Goal: Task Accomplishment & Management: Use online tool/utility

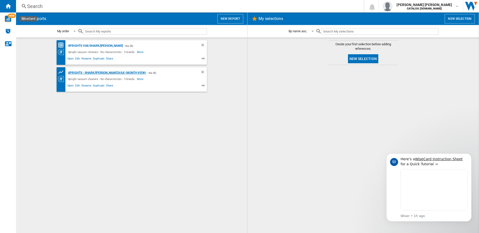
click at [102, 72] on div "Uprights - Shark/[PERSON_NAME]/Vax (Month view)" at bounding box center [106, 73] width 79 height 6
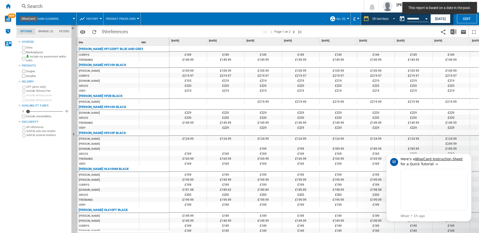
click at [392, 19] on span "REPORTS.WIZARD.STEPS.REPORT.STEPS.REPORT_OPTIONS.PERIOD: 28 last days" at bounding box center [392, 18] width 6 height 5
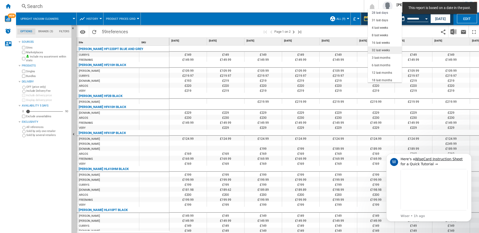
scroll to position [32, 0]
click at [384, 73] on div "12 last months" at bounding box center [382, 71] width 20 height 4
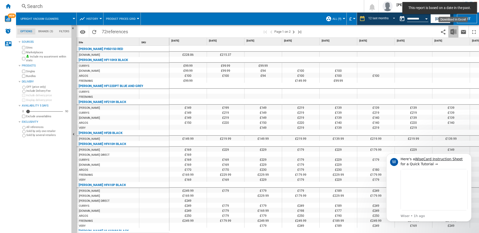
click at [453, 32] on img "Download in Excel" at bounding box center [453, 32] width 6 height 6
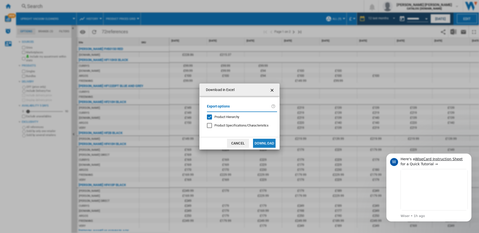
click at [263, 143] on button "Download" at bounding box center [264, 143] width 23 height 9
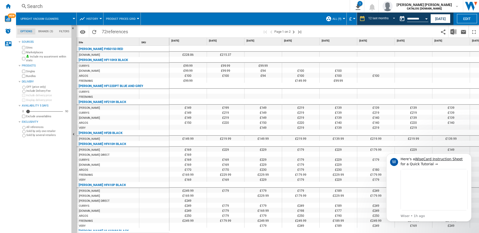
click at [55, 19] on span "Upright vacuum cleaners" at bounding box center [40, 18] width 38 height 3
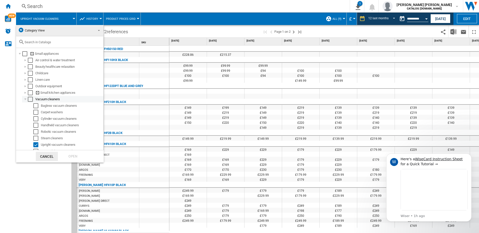
scroll to position [5, 0]
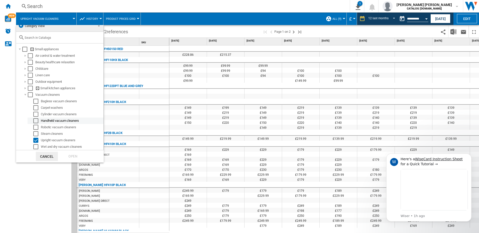
click at [51, 121] on div "Handheld vacuum cleaners" at bounding box center [72, 120] width 62 height 5
click at [35, 121] on div "Select" at bounding box center [35, 120] width 5 height 5
click at [35, 141] on div "Select" at bounding box center [35, 140] width 5 height 5
click at [66, 155] on div "Open" at bounding box center [73, 156] width 22 height 9
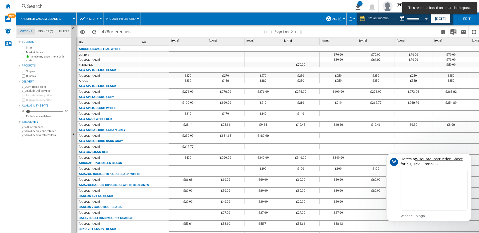
click at [60, 13] on button "Handheld vacuum cleaners" at bounding box center [44, 19] width 46 height 13
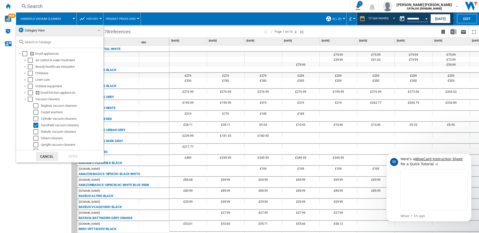
click at [45, 30] on span "Category View" at bounding box center [35, 31] width 20 height 4
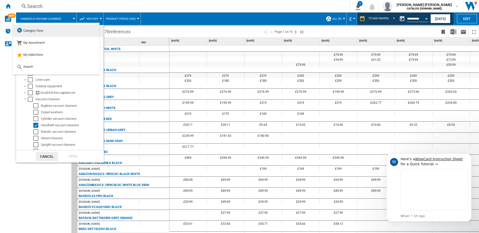
click at [45, 30] on md-option "Category View" at bounding box center [56, 31] width 87 height 12
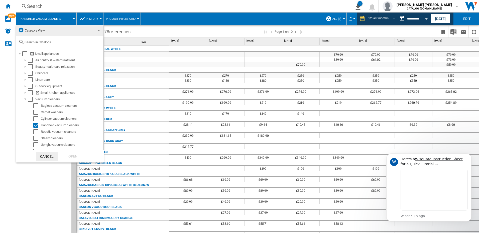
click at [8, 6] on md-backdrop at bounding box center [239, 116] width 479 height 233
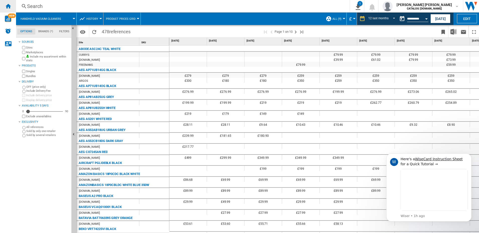
click at [12, 6] on div "Home" at bounding box center [8, 6] width 16 height 13
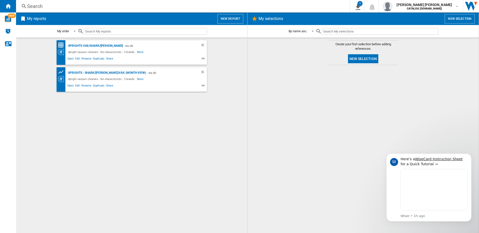
click at [225, 19] on button "New report" at bounding box center [230, 19] width 26 height 10
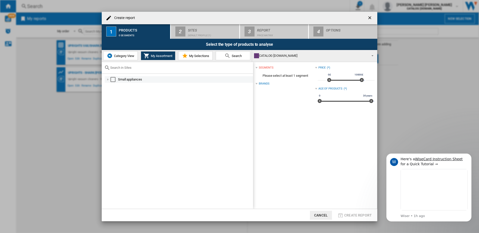
click at [108, 80] on div at bounding box center [107, 79] width 5 height 5
click at [125, 57] on span "Category View" at bounding box center [124, 56] width 22 height 4
click at [105, 78] on div at bounding box center [105, 79] width 5 height 5
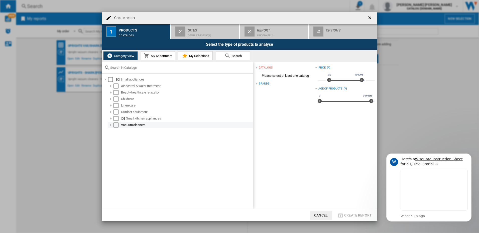
click at [109, 125] on div at bounding box center [110, 125] width 5 height 5
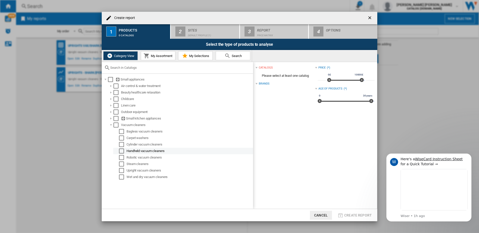
click at [122, 150] on div "Select" at bounding box center [121, 151] width 5 height 5
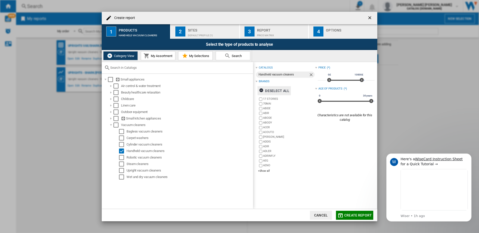
click at [277, 88] on div "Deselect all" at bounding box center [274, 90] width 30 height 9
click at [263, 170] on div "+Show all" at bounding box center [286, 171] width 57 height 4
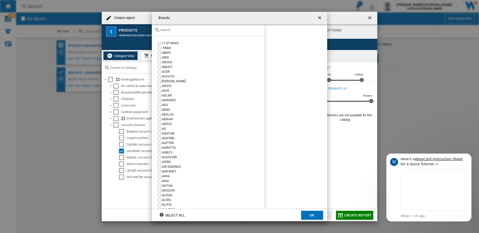
click at [189, 28] on input "text" at bounding box center [211, 30] width 102 height 4
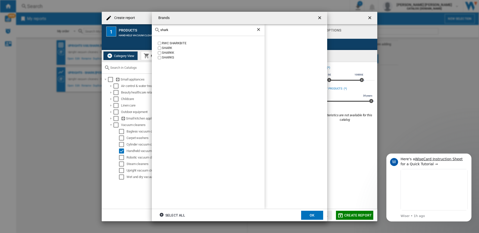
type input "shark"
click at [164, 47] on div "SHARK" at bounding box center [213, 48] width 103 height 5
click at [307, 212] on button "OK" at bounding box center [312, 215] width 22 height 9
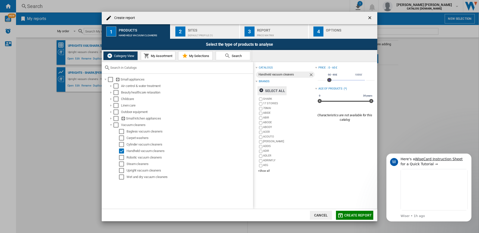
type input "***"
drag, startPoint x: 359, startPoint y: 80, endPoint x: 328, endPoint y: 85, distance: 31.9
click at [328, 85] on div "* 0£ 10000£ 0£ 140£ 0£ - 140£ ***" at bounding box center [345, 78] width 57 height 14
click at [362, 218] on button "Create report" at bounding box center [354, 215] width 37 height 9
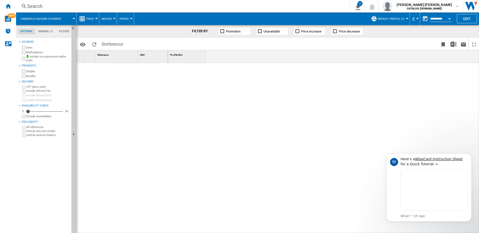
click at [402, 18] on span "Default profile (1)" at bounding box center [391, 18] width 27 height 3
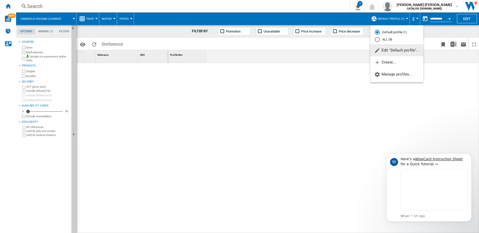
click at [464, 17] on md-backdrop at bounding box center [239, 116] width 479 height 233
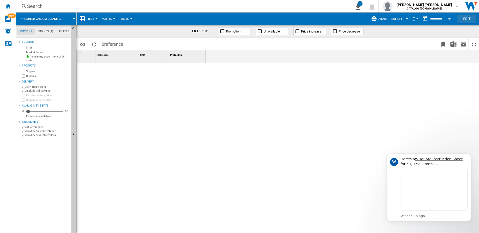
click at [464, 18] on button "Edit" at bounding box center [467, 18] width 20 height 9
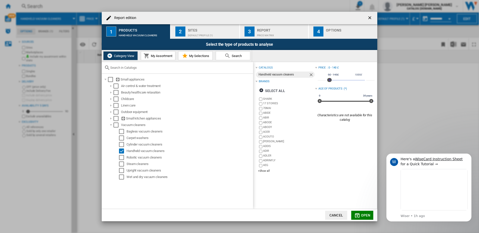
type input "***"
click at [328, 80] on span "Report edition ..." at bounding box center [330, 80] width 4 height 4
click at [196, 57] on span "My Selections" at bounding box center [198, 56] width 21 height 4
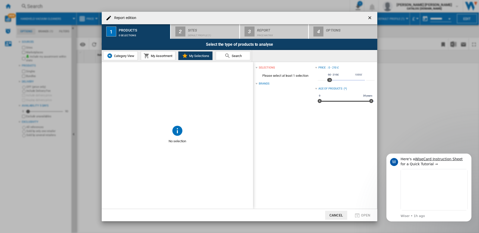
click at [120, 57] on span "Category View" at bounding box center [124, 56] width 22 height 4
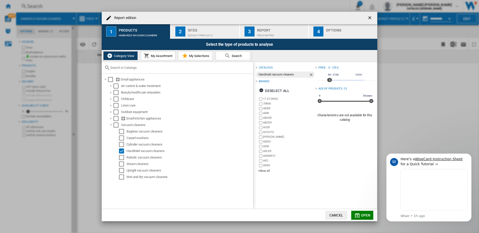
click at [242, 54] on button "Search" at bounding box center [233, 55] width 35 height 9
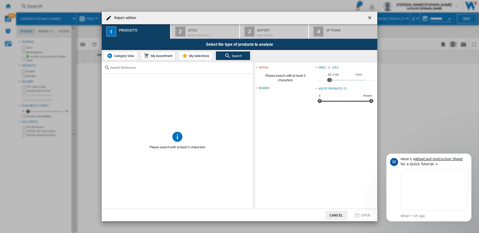
click at [141, 67] on input "Report edition ..." at bounding box center [180, 68] width 140 height 4
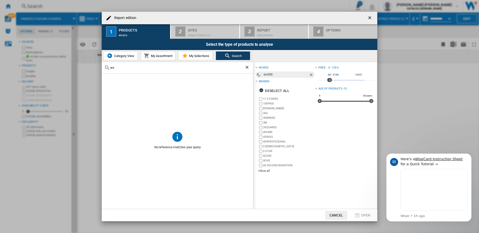
type input "w"
type input "shark"
click at [309, 73] on ng-md-icon "Remove" at bounding box center [311, 75] width 6 height 6
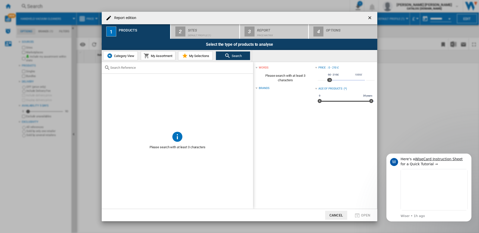
click at [160, 69] on input "Report edition ..." at bounding box center [180, 68] width 140 height 4
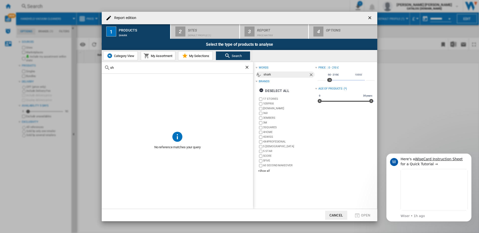
type input "s"
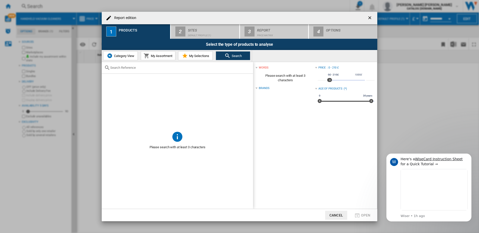
click at [116, 57] on span "Category View" at bounding box center [124, 56] width 22 height 4
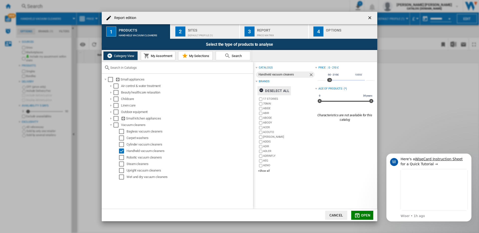
click at [276, 90] on div "Deselect all" at bounding box center [274, 90] width 30 height 9
click at [268, 171] on div "+Show all" at bounding box center [286, 171] width 57 height 4
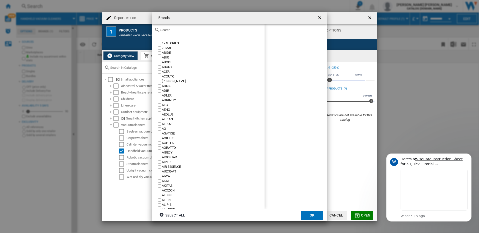
click at [196, 26] on div "Brands 17 ..." at bounding box center [208, 30] width 113 height 12
click at [196, 29] on input "Brands 17 ..." at bounding box center [211, 30] width 102 height 4
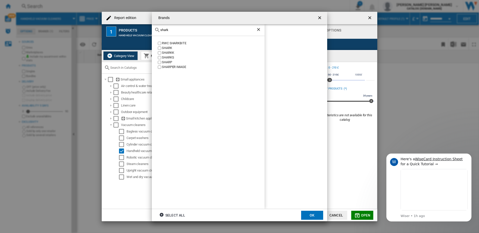
type input "shark"
drag, startPoint x: 166, startPoint y: 47, endPoint x: 178, endPoint y: 63, distance: 20.2
click at [165, 47] on div "SHARK" at bounding box center [213, 48] width 103 height 5
click at [309, 212] on button "OK" at bounding box center [312, 215] width 22 height 9
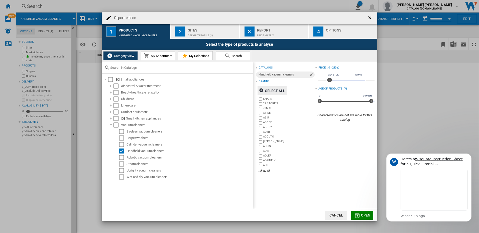
click at [366, 217] on span "Open" at bounding box center [366, 216] width 10 height 4
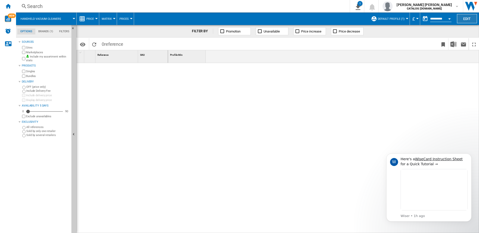
click at [459, 16] on button "Edit" at bounding box center [467, 18] width 20 height 9
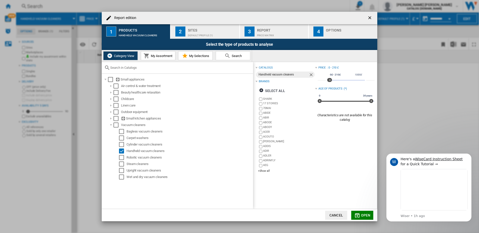
click at [189, 26] on div "Sites" at bounding box center [212, 28] width 49 height 5
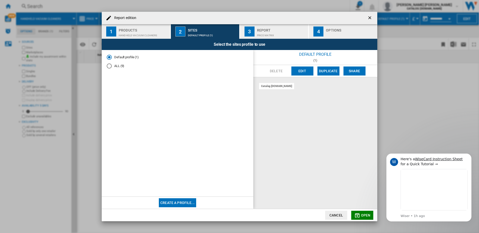
click at [118, 64] on md-radio-button "ALL (9)" at bounding box center [177, 66] width 141 height 5
click at [361, 215] on span "Open" at bounding box center [366, 216] width 10 height 4
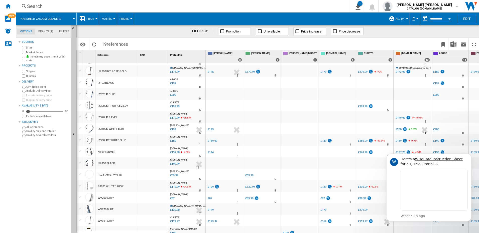
scroll to position [56, 0]
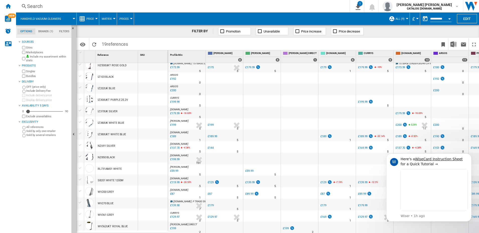
click at [111, 192] on div "WV200 GREY" at bounding box center [106, 193] width 16 height 12
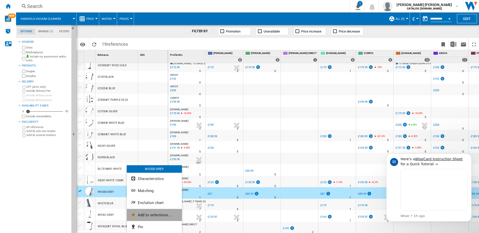
click at [147, 217] on span "Add to selections..." at bounding box center [154, 215] width 33 height 5
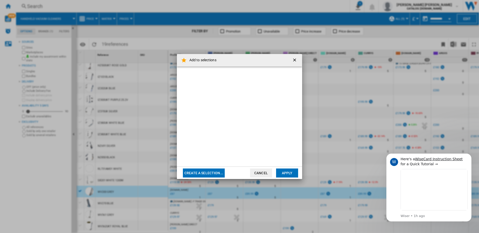
click at [201, 171] on button "Create a selection..." at bounding box center [204, 173] width 42 height 9
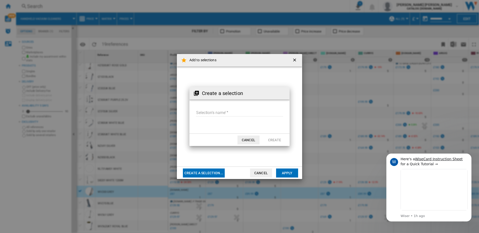
click at [222, 115] on input "Selection's name'" at bounding box center [239, 113] width 87 height 8
type input "*********"
click at [277, 140] on button "Create" at bounding box center [274, 140] width 22 height 9
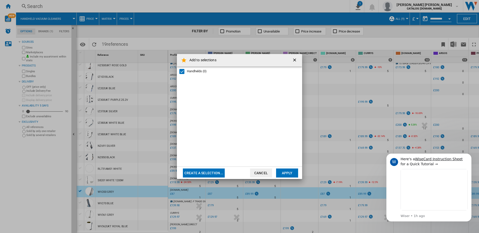
click at [290, 173] on button "Apply" at bounding box center [287, 173] width 22 height 9
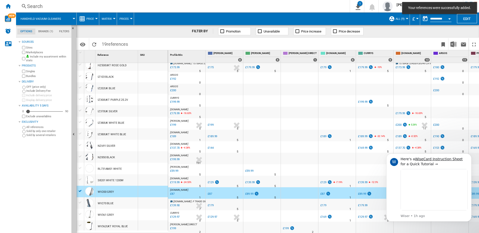
click at [80, 202] on div at bounding box center [80, 203] width 5 height 5
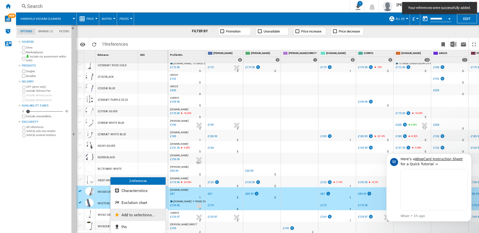
click at [132, 214] on span "Add to selections..." at bounding box center [137, 215] width 33 height 5
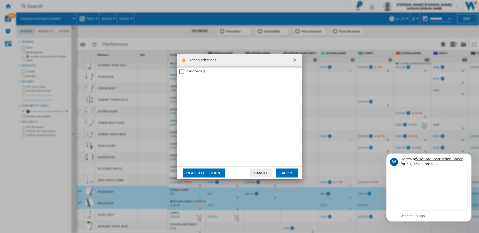
click at [196, 72] on div "Handhelds (1)" at bounding box center [197, 71] width 20 height 5
click at [286, 175] on button "Apply" at bounding box center [287, 173] width 22 height 9
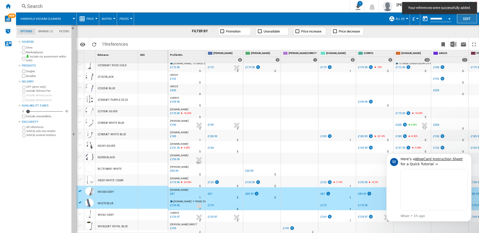
click at [467, 20] on button "Edit" at bounding box center [467, 18] width 20 height 9
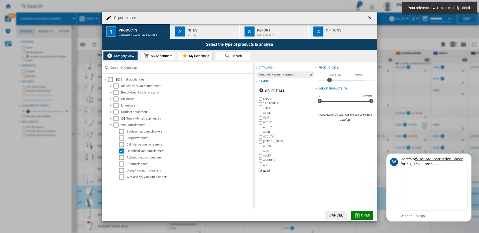
click at [196, 53] on button "My Selections" at bounding box center [195, 55] width 35 height 9
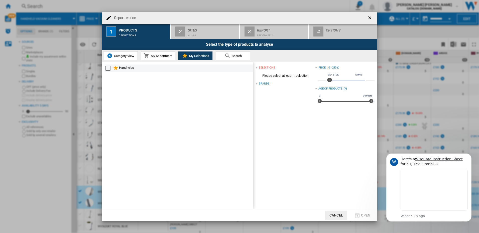
click at [110, 68] on md-checkbox "Select" at bounding box center [109, 68] width 8 height 6
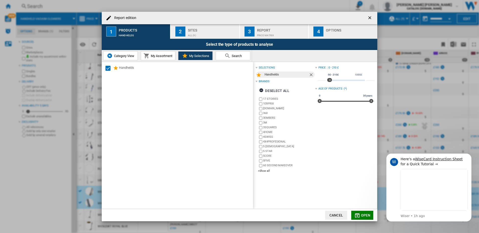
click at [358, 214] on md-icon "Report edition ..." at bounding box center [357, 216] width 6 height 6
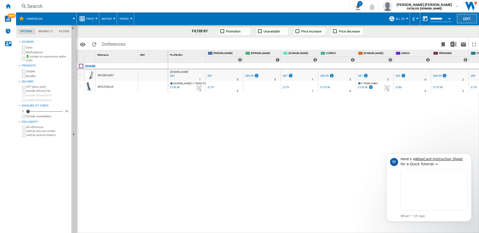
click at [462, 17] on button "Edit" at bounding box center [467, 18] width 20 height 9
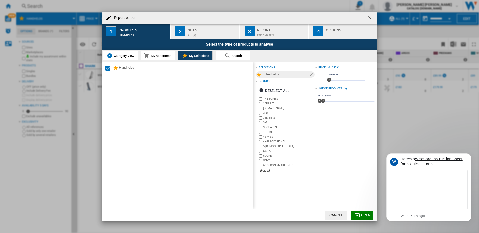
click at [264, 30] on div "Report" at bounding box center [281, 28] width 49 height 5
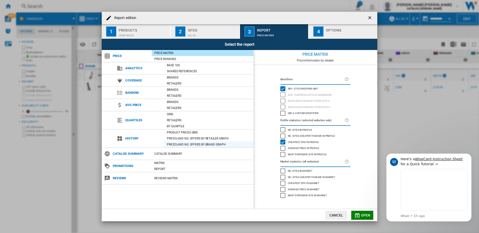
click at [178, 144] on div "Prices and No. offers by brand graph" at bounding box center [208, 144] width 89 height 5
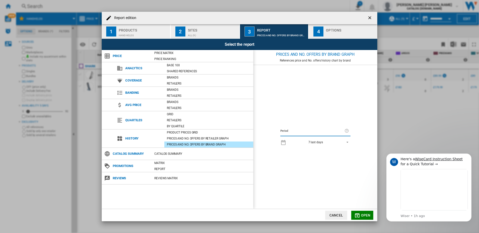
click at [336, 144] on span "7 last days" at bounding box center [315, 142] width 53 height 4
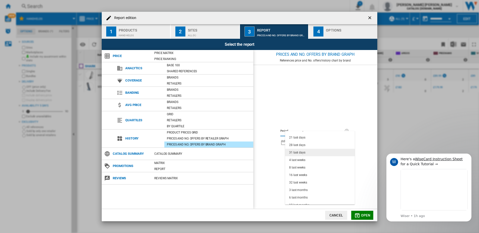
scroll to position [32, 0]
click at [303, 194] on div "12 last months" at bounding box center [299, 194] width 20 height 4
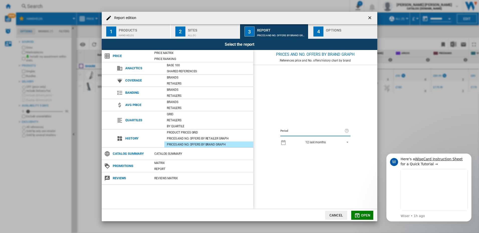
click at [368, 215] on span "Open" at bounding box center [366, 216] width 10 height 4
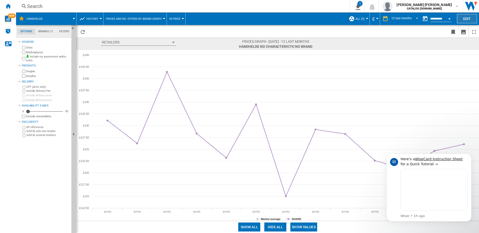
click at [464, 19] on button "Edit" at bounding box center [467, 18] width 20 height 9
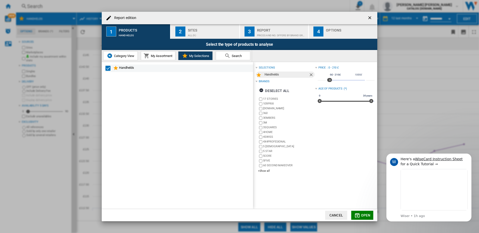
click at [112, 68] on md-checkbox "Select" at bounding box center [109, 68] width 8 height 6
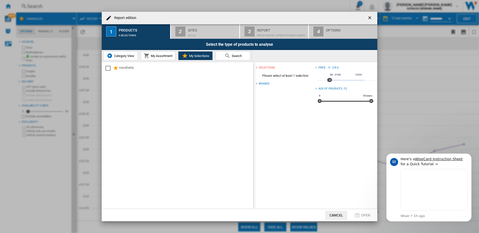
click at [126, 55] on span "Category View" at bounding box center [124, 56] width 22 height 4
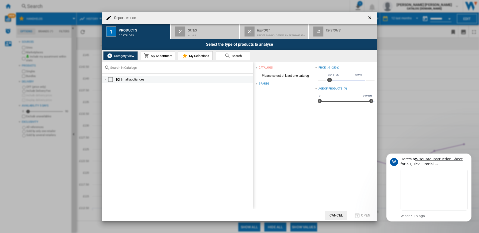
click at [104, 80] on div "Report edition ..." at bounding box center [105, 79] width 5 height 5
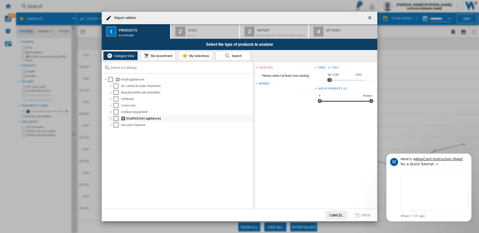
click at [109, 119] on div "Report edition ..." at bounding box center [110, 118] width 5 height 5
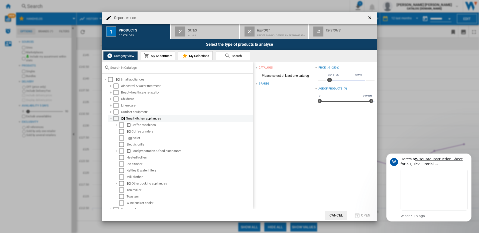
click at [112, 119] on div "Report edition ..." at bounding box center [110, 118] width 5 height 5
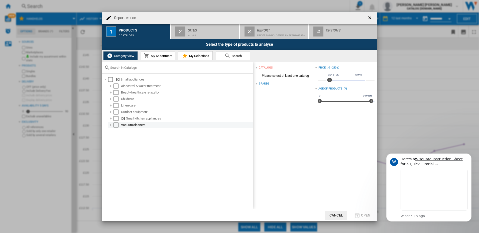
click at [111, 125] on div "Report edition ..." at bounding box center [110, 125] width 5 height 5
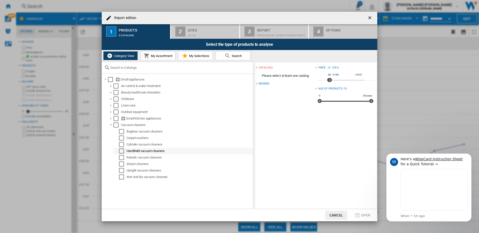
click at [119, 150] on div "Select" at bounding box center [121, 151] width 5 height 5
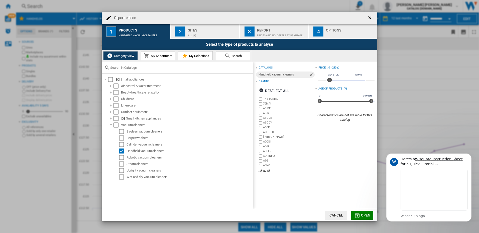
click at [309, 75] on ng-md-icon "Remove" at bounding box center [311, 75] width 6 height 6
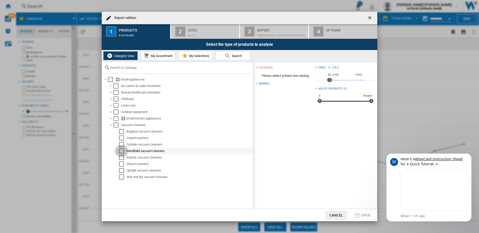
click at [121, 150] on div "Select" at bounding box center [121, 151] width 5 height 5
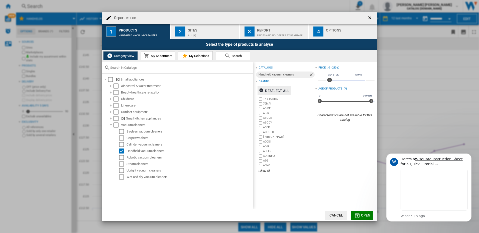
click at [279, 90] on div "Deselect all" at bounding box center [274, 90] width 30 height 9
click at [267, 173] on div "+Show all" at bounding box center [286, 171] width 57 height 4
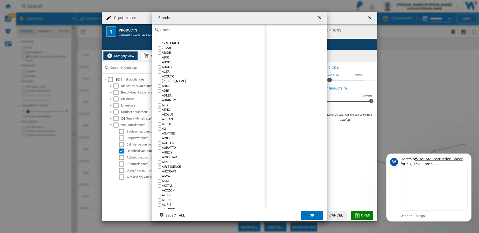
click at [204, 32] on div "Brands 17 ..." at bounding box center [208, 30] width 113 height 12
click at [164, 30] on input "Brands 17 ..." at bounding box center [211, 30] width 102 height 4
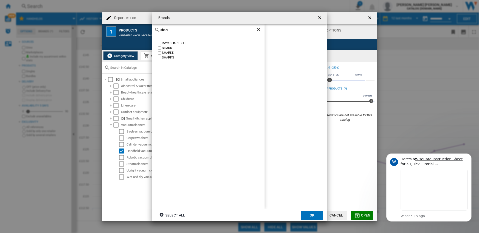
type input "shark"
click at [167, 48] on div "SHARK" at bounding box center [213, 48] width 103 height 5
click at [311, 212] on button "OK" at bounding box center [312, 215] width 22 height 9
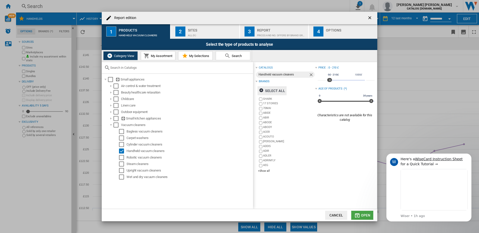
click at [361, 217] on span "Open" at bounding box center [366, 216] width 10 height 4
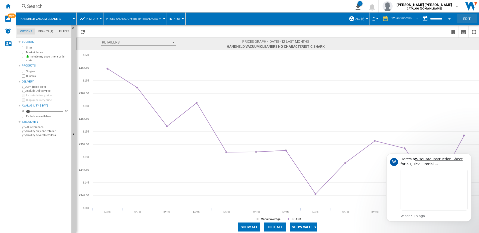
click at [460, 19] on button "Edit" at bounding box center [467, 18] width 20 height 9
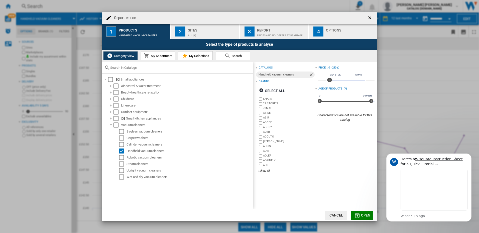
click at [252, 30] on div "3" at bounding box center [249, 32] width 10 height 10
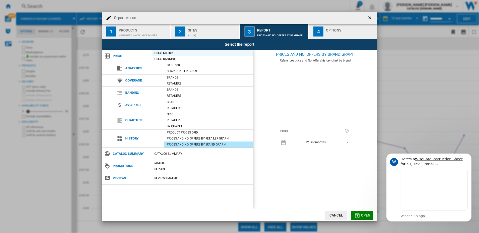
click at [166, 54] on div "Price Matrix" at bounding box center [202, 53] width 101 height 5
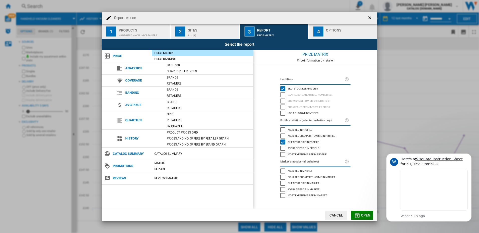
click at [358, 216] on md-icon "Report edition ..." at bounding box center [357, 216] width 6 height 6
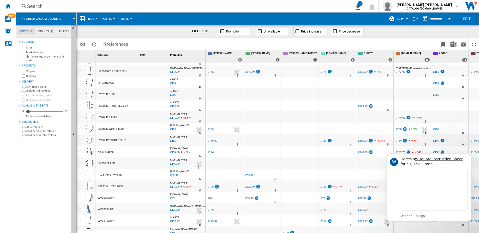
scroll to position [56, 0]
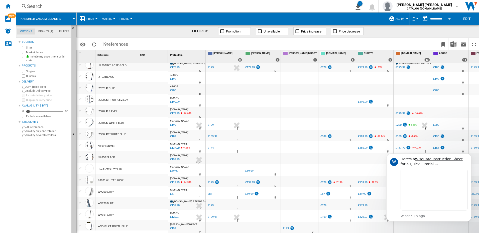
click at [81, 191] on div at bounding box center [80, 191] width 5 height 5
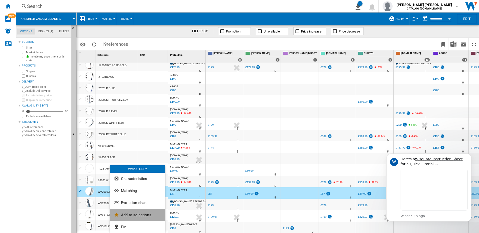
click at [126, 214] on span "Add to selections..." at bounding box center [137, 215] width 33 height 5
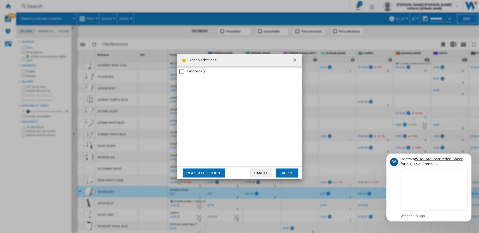
click at [197, 172] on button "Create a selection..." at bounding box center [204, 173] width 42 height 9
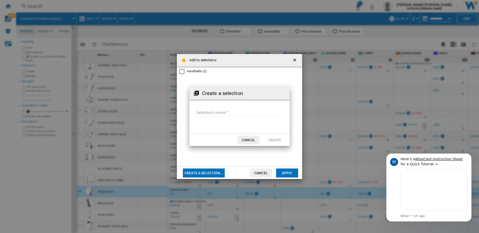
click at [223, 112] on input "Selection's name'" at bounding box center [239, 113] width 87 height 8
type input "*******"
click at [285, 142] on button "Create" at bounding box center [274, 140] width 22 height 9
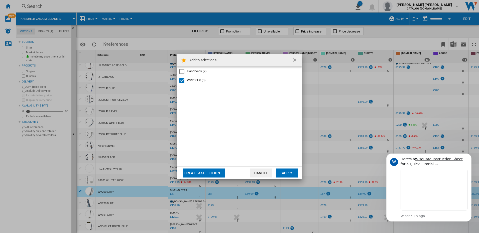
click at [284, 171] on button "Apply" at bounding box center [287, 173] width 22 height 9
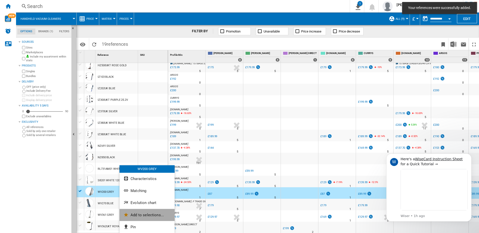
click at [141, 215] on span "Add to selections..." at bounding box center [146, 215] width 33 height 5
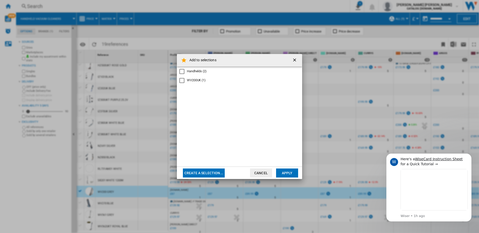
click at [200, 174] on button "Create a selection..." at bounding box center [204, 173] width 42 height 9
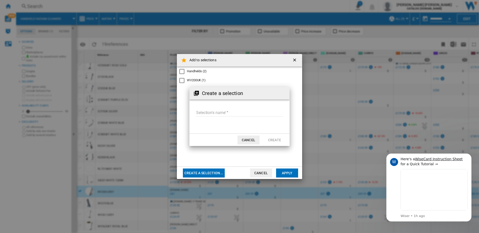
click at [230, 113] on input "Selection's name'" at bounding box center [239, 113] width 87 height 8
type input "*******"
click at [271, 140] on button "Create" at bounding box center [274, 140] width 22 height 9
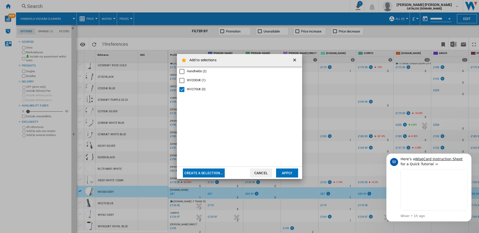
click at [292, 175] on button "Apply" at bounding box center [287, 173] width 22 height 9
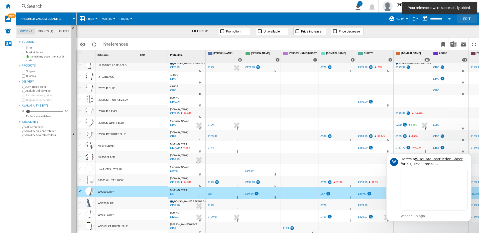
click at [466, 16] on button "Edit" at bounding box center [467, 18] width 20 height 9
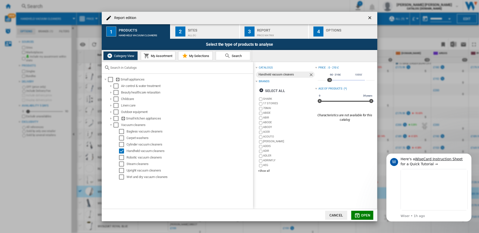
click at [268, 35] on div "Price Matrix" at bounding box center [281, 34] width 49 height 5
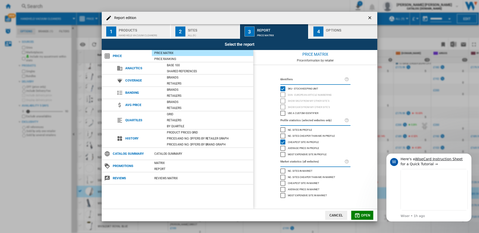
click at [133, 27] on div "Products" at bounding box center [143, 28] width 49 height 5
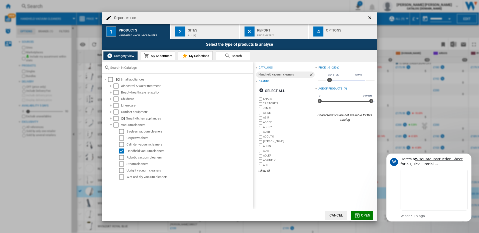
click at [193, 54] on span "My Selections" at bounding box center [198, 56] width 21 height 4
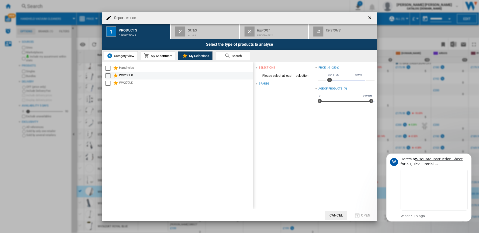
click at [121, 75] on div "WV200UK" at bounding box center [185, 76] width 133 height 6
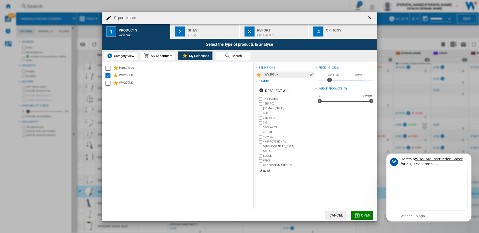
click at [264, 32] on div "Price Matrix" at bounding box center [281, 34] width 49 height 5
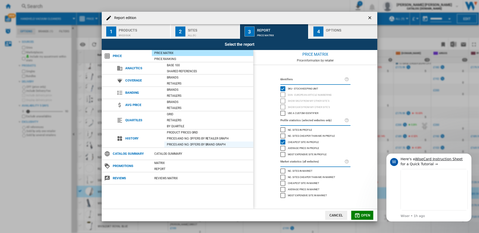
click at [188, 143] on div "Prices and No. offers by brand graph" at bounding box center [208, 144] width 89 height 5
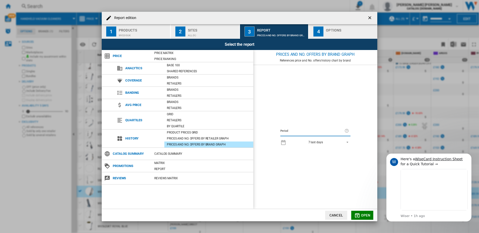
click at [334, 140] on span "7 last days" at bounding box center [315, 142] width 53 height 4
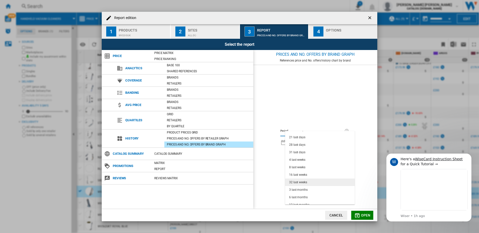
scroll to position [32, 0]
click at [303, 192] on div "12 last months" at bounding box center [299, 194] width 20 height 4
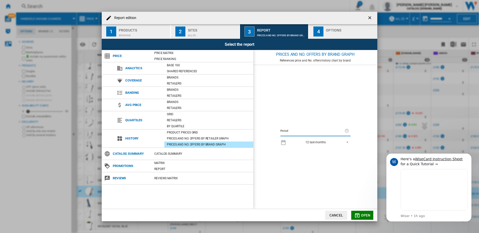
click at [357, 214] on md-icon "Report edition ..." at bounding box center [357, 216] width 6 height 6
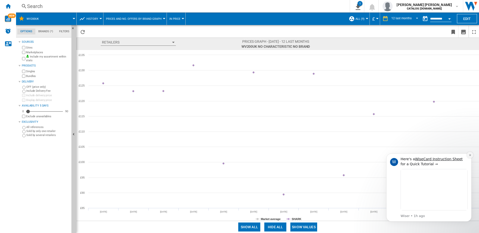
click at [469, 155] on icon "Dismiss notification" at bounding box center [470, 155] width 2 height 2
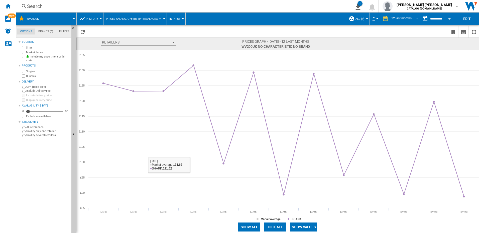
click at [174, 44] on button "Retailers" at bounding box center [138, 42] width 75 height 7
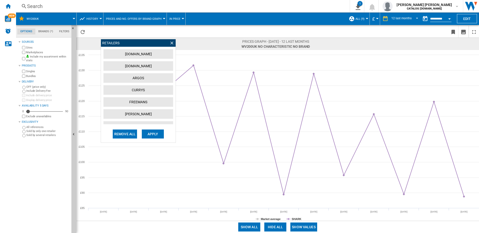
click at [203, 45] on span "Retailers Retailers AMAZON.CO.UK AO.COM ARGOS CURRYS FREEMANS JD WILLIAMS JOHN …" at bounding box center [171, 44] width 141 height 10
click at [465, 34] on ng-md-icon "Download as image" at bounding box center [463, 32] width 6 height 6
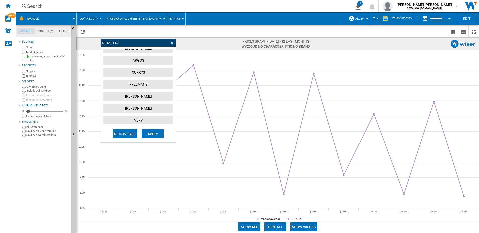
scroll to position [21, 0]
click at [144, 70] on button "CURRYS" at bounding box center [138, 69] width 70 height 10
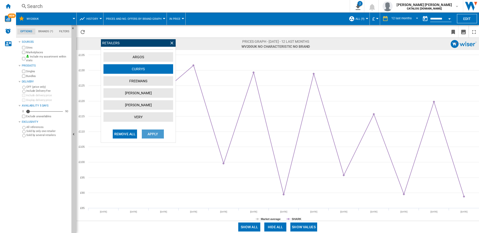
click at [145, 135] on button "Apply" at bounding box center [153, 134] width 22 height 9
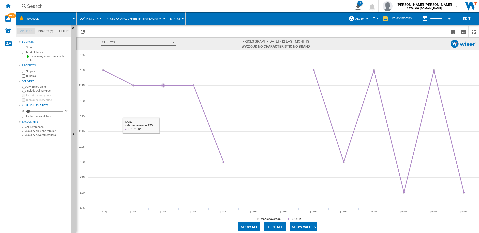
click at [174, 43] on div "button" at bounding box center [173, 42] width 3 height 1
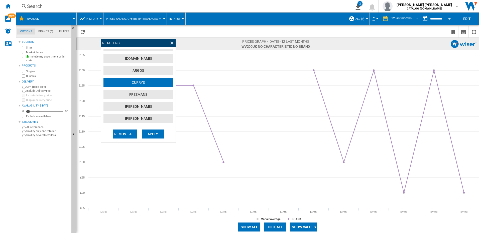
scroll to position [0, 0]
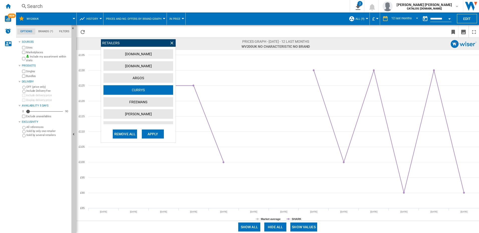
click at [154, 55] on button "[DOMAIN_NAME]" at bounding box center [138, 54] width 70 height 10
click at [150, 65] on button "[DOMAIN_NAME]" at bounding box center [138, 66] width 70 height 10
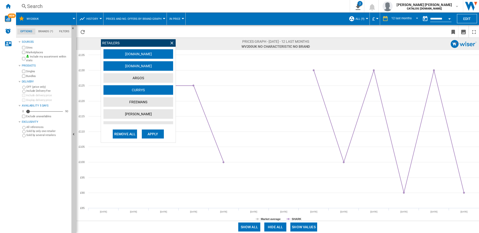
click at [147, 78] on button "ARGOS" at bounding box center [138, 78] width 70 height 10
click at [145, 64] on button "[DOMAIN_NAME]" at bounding box center [138, 66] width 70 height 10
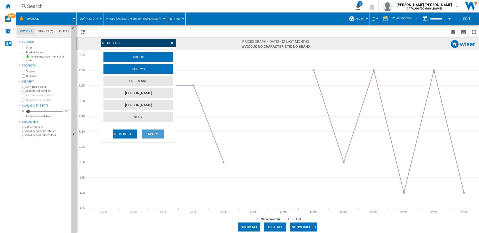
click at [149, 136] on button "Apply" at bounding box center [153, 134] width 22 height 9
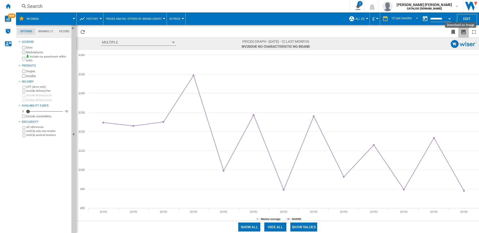
click at [465, 31] on ng-md-icon "Download as image" at bounding box center [463, 32] width 6 height 6
click at [159, 21] on button "Prices and No. offers by brand graph" at bounding box center [135, 19] width 58 height 13
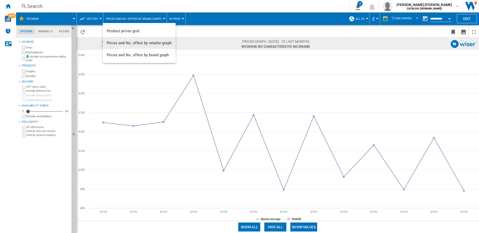
click at [139, 43] on span "Prices and No. offers by retailer graph" at bounding box center [139, 43] width 65 height 5
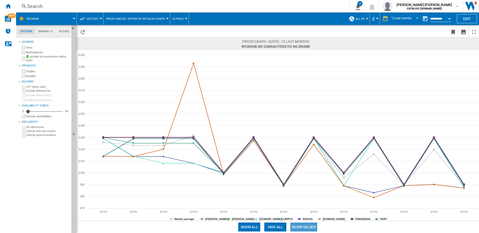
click at [298, 227] on button "Show values" at bounding box center [303, 227] width 27 height 9
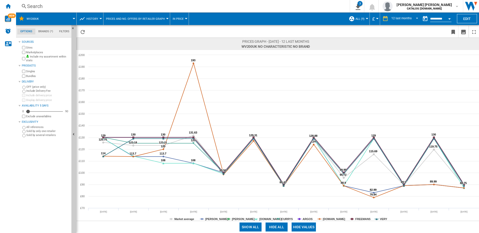
click at [259, 226] on button "Show all" at bounding box center [250, 227] width 22 height 9
click at [363, 18] on span "ALL (9)" at bounding box center [359, 18] width 9 height 3
click at [425, 34] on md-backdrop at bounding box center [239, 116] width 479 height 233
click at [99, 18] on button "History" at bounding box center [93, 19] width 14 height 13
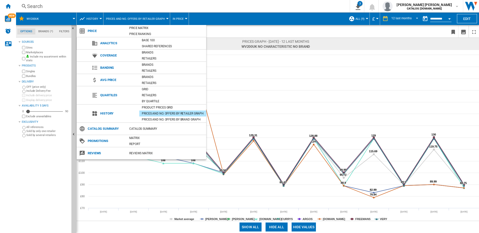
click at [181, 15] on md-backdrop at bounding box center [239, 116] width 479 height 233
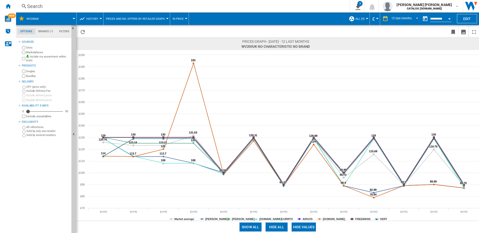
click at [182, 20] on button "In price" at bounding box center [179, 19] width 14 height 13
click at [146, 20] on md-backdrop at bounding box center [239, 116] width 479 height 233
click at [146, 16] on button "Prices and No. offers by retailer graph" at bounding box center [136, 19] width 61 height 13
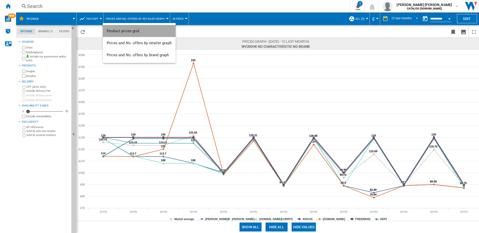
click at [139, 32] on button "Product prices grid" at bounding box center [139, 31] width 73 height 12
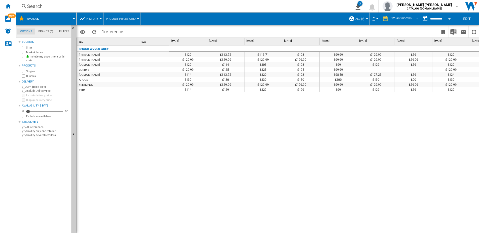
click at [135, 17] on button "Product prices grid" at bounding box center [122, 19] width 32 height 13
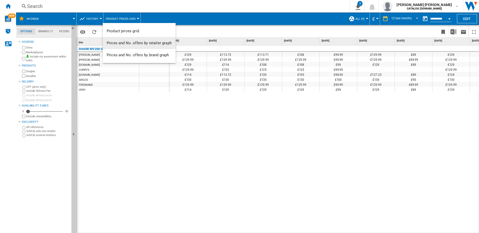
click at [134, 45] on span "Prices and No. offers by retailer graph" at bounding box center [139, 43] width 65 height 5
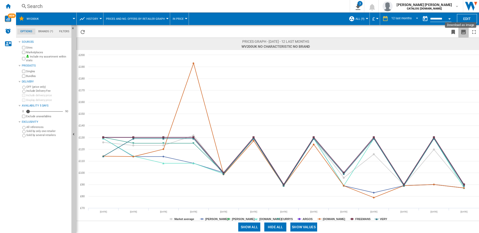
click at [462, 31] on ng-md-icon "Download as image" at bounding box center [463, 32] width 6 height 6
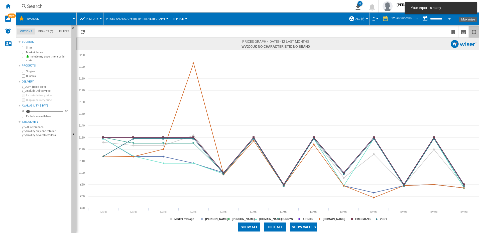
click at [474, 32] on ng-md-icon "Maximize" at bounding box center [474, 32] width 6 height 6
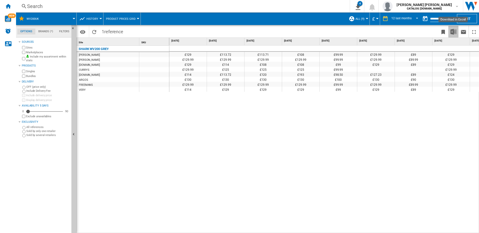
click at [454, 32] on img "Download in Excel" at bounding box center [453, 32] width 6 height 6
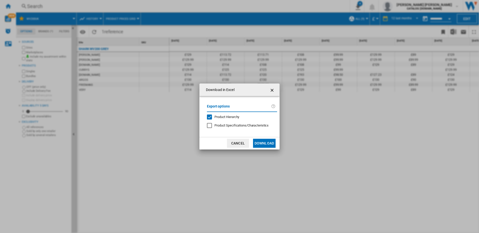
click at [271, 144] on button "Download" at bounding box center [264, 143] width 23 height 9
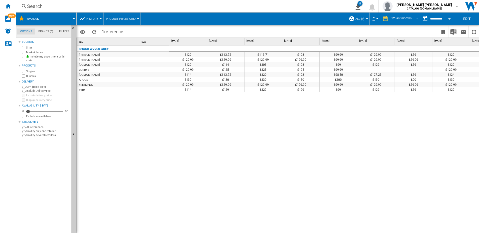
click at [448, 17] on button "Open calendar" at bounding box center [449, 18] width 9 height 9
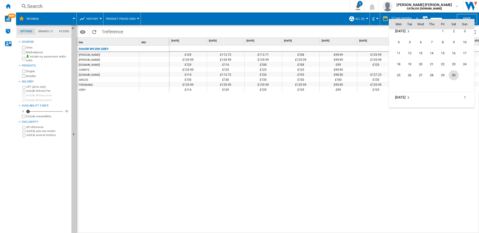
scroll to position [1687, 0]
click at [456, 93] on span "14" at bounding box center [453, 95] width 10 height 10
type input "**********"
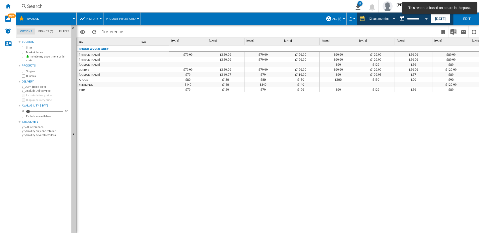
click at [387, 20] on div "12 last months" at bounding box center [378, 19] width 20 height 4
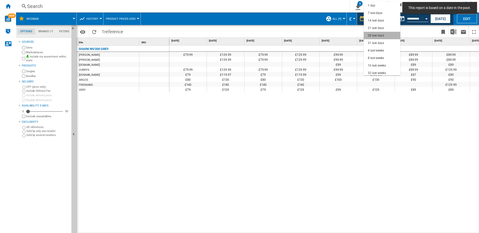
click at [382, 34] on div "28 last days" at bounding box center [376, 36] width 16 height 4
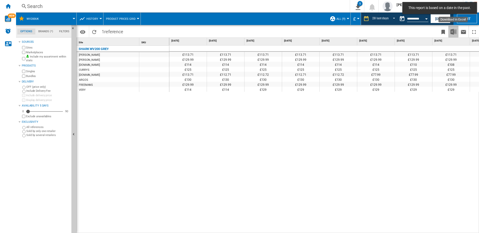
click at [453, 32] on img "Download in Excel" at bounding box center [453, 32] width 6 height 6
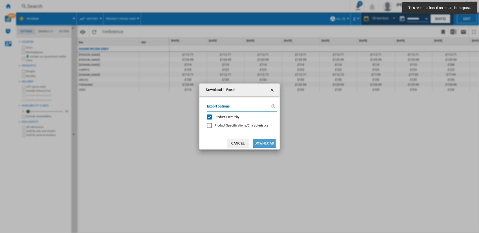
click at [272, 143] on button "Download" at bounding box center [264, 143] width 23 height 9
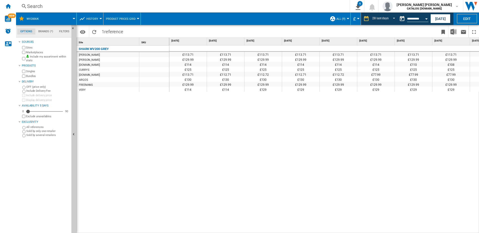
click at [343, 146] on div "£113.71 £113.71 £113.71 £113.71 £113.71 £113.71 £113.71 £113.71 £113.71 £113.71…" at bounding box center [324, 140] width 310 height 188
click at [425, 17] on button "Open calendar" at bounding box center [426, 18] width 9 height 9
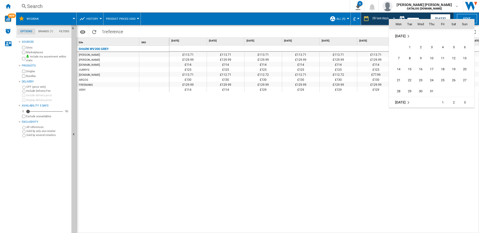
scroll to position [1600, 0]
click at [430, 82] on span "31" at bounding box center [431, 83] width 10 height 10
type input "**********"
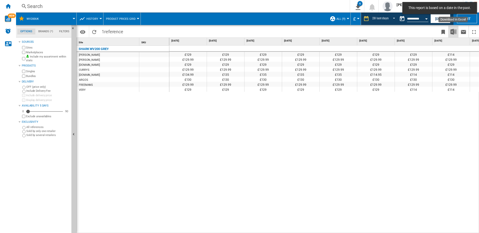
click at [455, 32] on img "Download in Excel" at bounding box center [453, 32] width 6 height 6
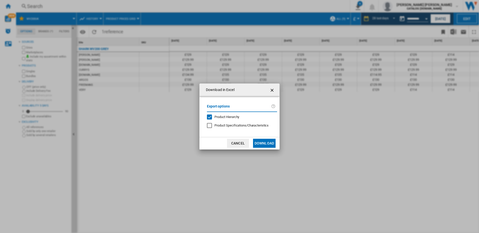
click at [263, 141] on button "Download" at bounding box center [264, 143] width 23 height 9
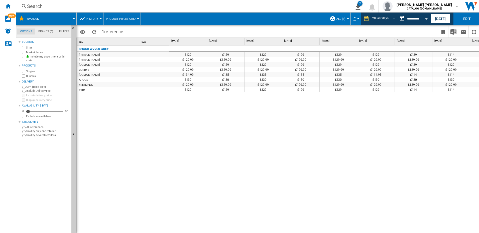
drag, startPoint x: 345, startPoint y: 128, endPoint x: 348, endPoint y: 122, distance: 7.4
click at [345, 128] on div "£129 £129 £129 £129 £129 £129 £129 £114 £114 £114 £114 £114 £114 £114 £114 £114…" at bounding box center [324, 140] width 310 height 188
click at [423, 19] on button "Open calendar" at bounding box center [426, 18] width 9 height 9
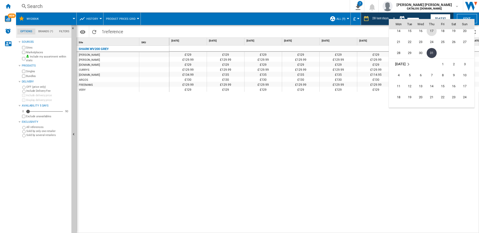
scroll to position [1667, 0]
click at [451, 71] on span "30" at bounding box center [453, 70] width 10 height 10
type input "**********"
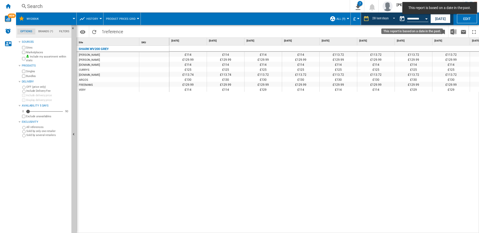
click at [424, 18] on button "Open calendar" at bounding box center [426, 18] width 9 height 9
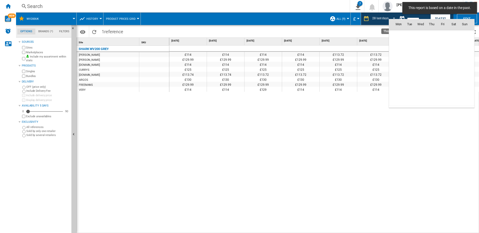
scroll to position [1659, 0]
click at [459, 17] on div at bounding box center [239, 116] width 479 height 233
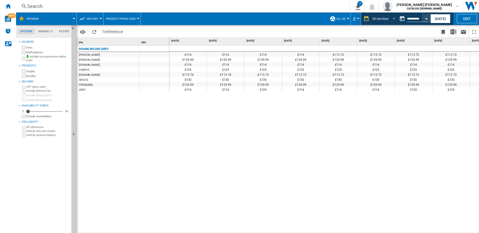
click at [393, 17] on span "REPORTS.WIZARD.STEPS.REPORT.STEPS.REPORT_OPTIONS.PERIOD: 28 last days" at bounding box center [392, 18] width 6 height 5
click at [453, 31] on md-backdrop at bounding box center [239, 116] width 479 height 233
click at [452, 34] on img "Download in Excel" at bounding box center [453, 32] width 6 height 6
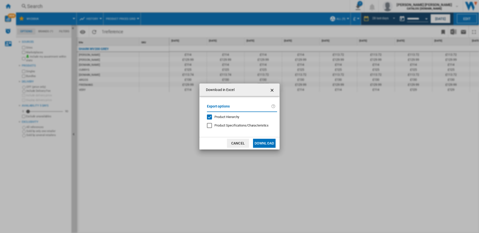
click at [262, 142] on button "Download" at bounding box center [264, 143] width 23 height 9
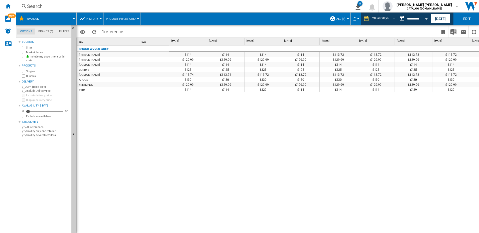
drag, startPoint x: 337, startPoint y: 110, endPoint x: 366, endPoint y: 68, distance: 51.0
click at [337, 110] on div "£114 £114 £114 £114 £113.72 £113.72 £113.72 £113.72 £113.72 £113.72 £113.72 £11…" at bounding box center [324, 140] width 310 height 188
click at [426, 18] on div "Open calendar" at bounding box center [426, 18] width 3 height 1
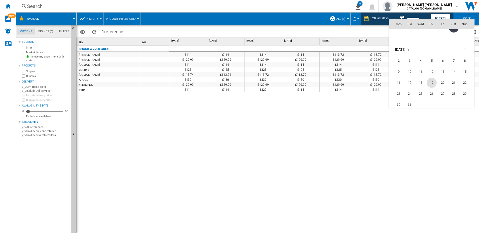
scroll to position [1734, 0]
click at [408, 81] on span "31" at bounding box center [409, 81] width 10 height 10
type input "**********"
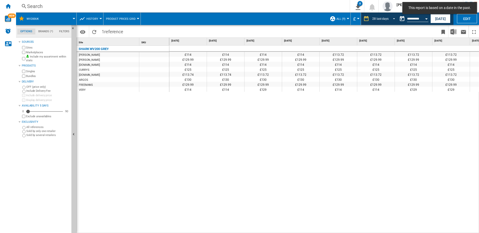
click at [391, 17] on span "REPORTS.WIZARD.STEPS.REPORT.STEPS.REPORT_OPTIONS.PERIOD: 28 last days" at bounding box center [392, 18] width 6 height 5
click at [381, 27] on div "31 last days" at bounding box center [380, 26] width 16 height 4
click at [450, 30] on img "Download in Excel" at bounding box center [453, 32] width 6 height 6
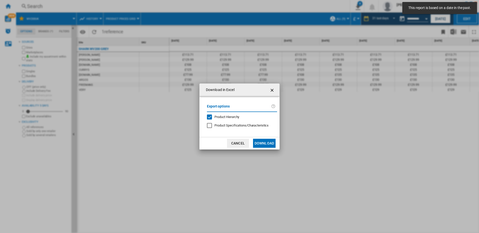
click at [266, 145] on button "Download" at bounding box center [264, 143] width 23 height 9
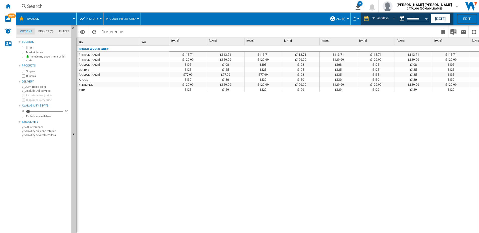
click at [312, 162] on div "£113.71 £113.71 £113.71 £113.71 £113.71 £113.71 £113.71 £113.71 £113.71 £113.71…" at bounding box center [324, 140] width 310 height 188
click at [357, 18] on div "Currency" at bounding box center [358, 18] width 3 height 1
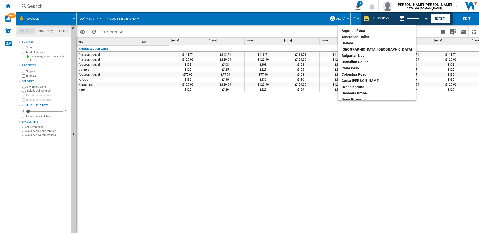
click at [340, 16] on md-backdrop at bounding box center [239, 116] width 479 height 233
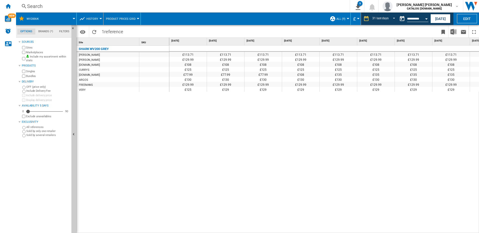
click at [346, 19] on div at bounding box center [347, 18] width 3 height 1
click at [287, 33] on md-backdrop at bounding box center [239, 116] width 479 height 233
click at [425, 17] on button "Open calendar" at bounding box center [426, 18] width 9 height 9
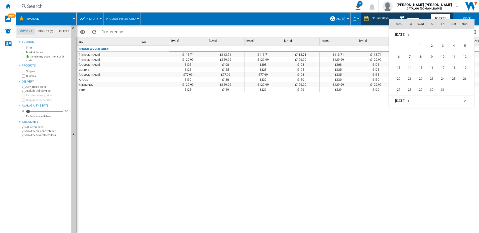
scroll to position [1800, 0]
click at [442, 78] on span "31" at bounding box center [442, 81] width 10 height 10
type input "**********"
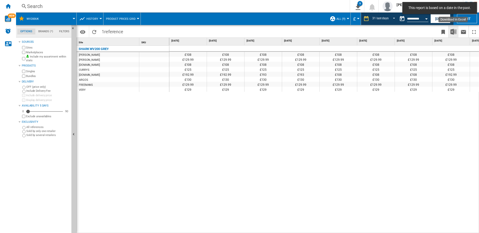
click at [452, 33] on img "Download in Excel" at bounding box center [453, 32] width 6 height 6
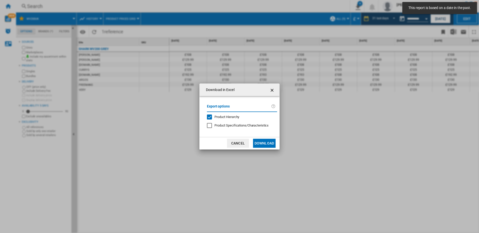
click at [260, 142] on button "Download" at bounding box center [264, 143] width 23 height 9
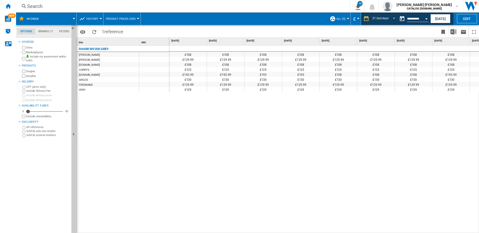
click at [340, 127] on div "£108 £108 £108 £108 £108 £108 £108 £108 £108 £108 £108 £108 £108 £129.99 £129.9…" at bounding box center [324, 140] width 310 height 188
click at [426, 20] on button "Open calendar" at bounding box center [426, 18] width 9 height 9
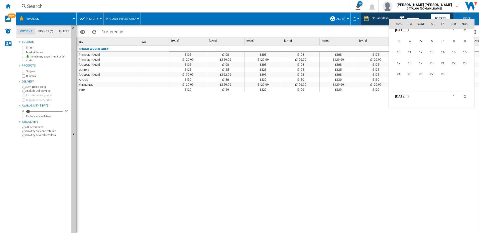
scroll to position [1866, 0]
click at [439, 70] on span "28" at bounding box center [442, 70] width 10 height 10
type input "**********"
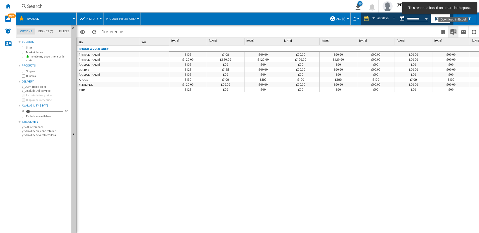
click at [455, 30] on img "Download in Excel" at bounding box center [453, 32] width 6 height 6
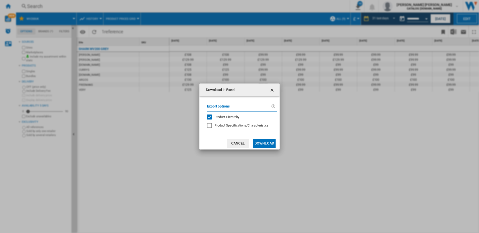
click at [266, 144] on button "Download" at bounding box center [264, 143] width 23 height 9
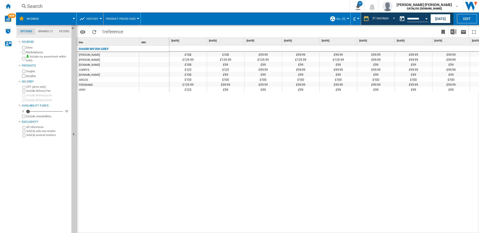
click at [337, 108] on div "£108 £108 £99.99 £99.99 £99.99 £99.99 £99.99 £99.99 £99.99 £99.99 £99.99 £99.99…" at bounding box center [324, 140] width 310 height 188
click at [424, 19] on button "Open calendar" at bounding box center [426, 18] width 9 height 9
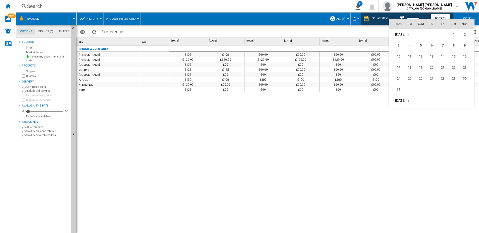
scroll to position [1933, 0]
click at [397, 79] on span "31" at bounding box center [398, 81] width 10 height 10
type input "**********"
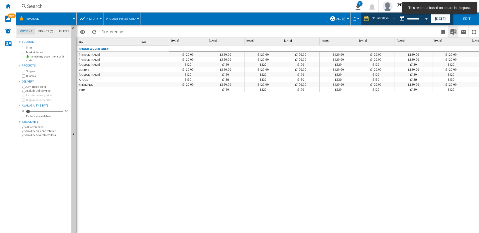
click at [454, 33] on img "Download in Excel" at bounding box center [453, 32] width 6 height 6
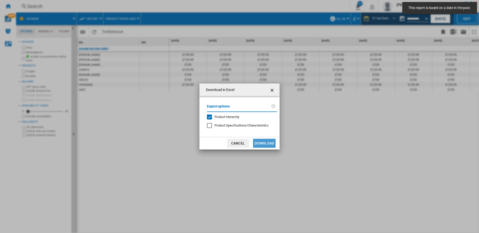
click at [261, 145] on button "Download" at bounding box center [264, 143] width 23 height 9
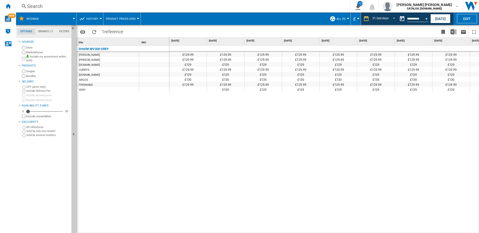
click at [229, 157] on div "£129.99 £129.99 £129.99 £129.99 £129.99 £129.99 £129.99 £129.99 £129.99 £129.99…" at bounding box center [324, 140] width 310 height 188
click at [425, 19] on div "Open calendar" at bounding box center [426, 18] width 3 height 1
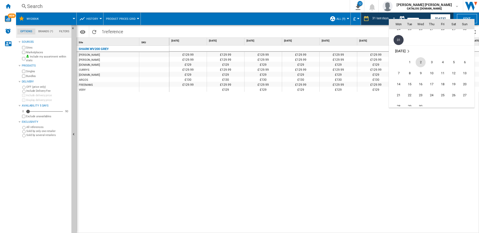
scroll to position [1999, 0]
click at [422, 82] on span "30" at bounding box center [420, 81] width 10 height 10
type input "**********"
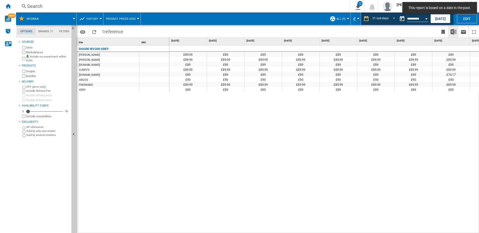
click at [452, 33] on img "Download in Excel" at bounding box center [453, 32] width 6 height 6
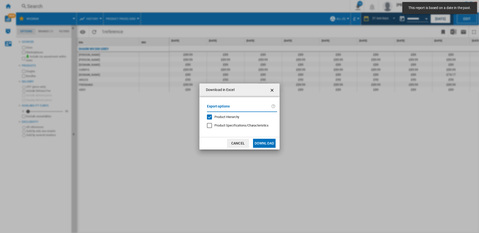
click at [276, 143] on md-dialog-actions "Cancel Download" at bounding box center [239, 143] width 80 height 13
click at [269, 143] on button "Download" at bounding box center [264, 143] width 23 height 9
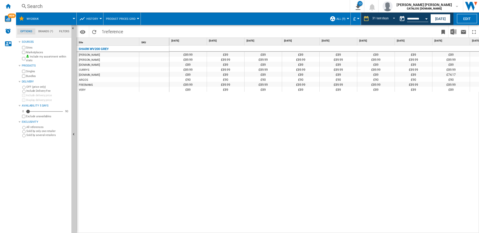
click at [313, 141] on div "£89.99 £89 £89 £89 £89 £89 £89 £89 £89 £89 £89 £89 £89 £89.99 £89.99 £89.99 £89…" at bounding box center [324, 140] width 310 height 188
click at [426, 17] on button "Open calendar" at bounding box center [426, 18] width 9 height 9
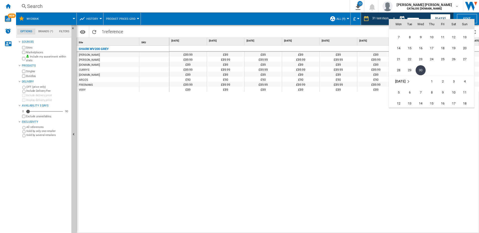
scroll to position [2040, 0]
click at [450, 95] on span "31" at bounding box center [453, 95] width 10 height 10
type input "**********"
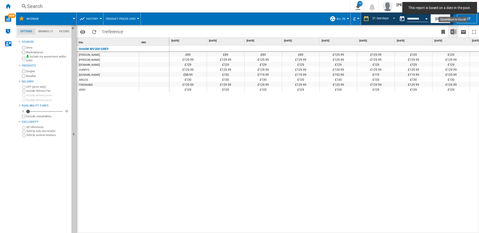
click at [451, 32] on img "Download in Excel" at bounding box center [453, 32] width 6 height 6
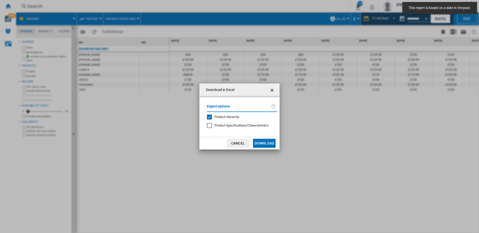
click at [256, 144] on button "Download" at bounding box center [264, 143] width 23 height 9
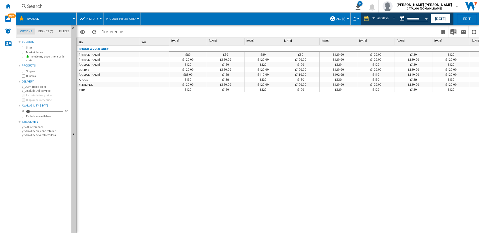
click at [321, 125] on div "£89 £89 £89 £89 £129.99 £129.99 £129 £129 £129 £129 £129 £129 £129 £129.99 £129…" at bounding box center [324, 140] width 310 height 188
click at [422, 18] on button "Open calendar" at bounding box center [426, 18] width 9 height 9
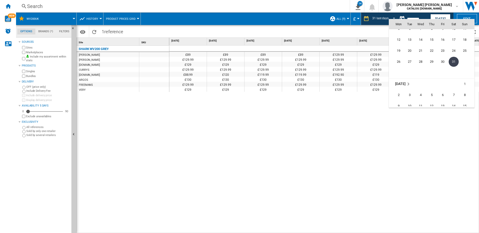
scroll to position [2132, 0]
click at [401, 81] on span "30" at bounding box center [398, 81] width 10 height 10
type input "**********"
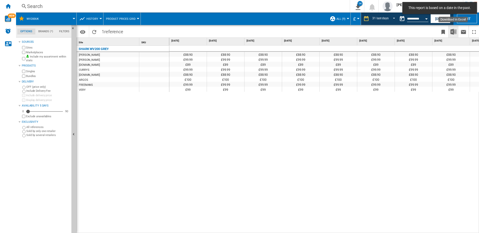
click at [454, 32] on img "Download in Excel" at bounding box center [453, 32] width 6 height 6
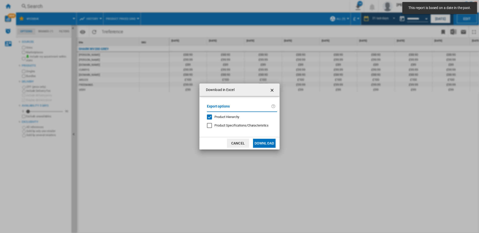
click at [263, 144] on button "Download" at bounding box center [264, 143] width 23 height 9
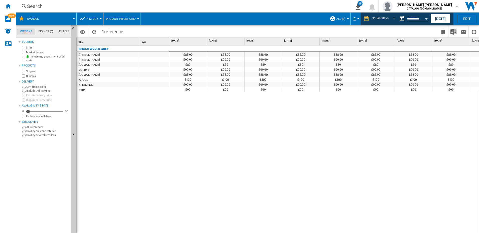
click at [308, 139] on div "£88.90 £88.90 £88.90 £88.90 £88.90 £88.90 £88.90 £88.90 £88.90 £88.90 £88.90 £8…" at bounding box center [324, 140] width 310 height 188
click at [421, 15] on md-datepicker "**********" at bounding box center [415, 19] width 36 height 10
click at [424, 17] on button "Open calendar" at bounding box center [426, 18] width 9 height 9
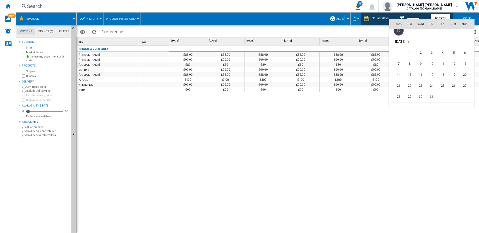
scroll to position [2223, 0]
click at [433, 55] on span "31" at bounding box center [431, 56] width 10 height 10
type input "**********"
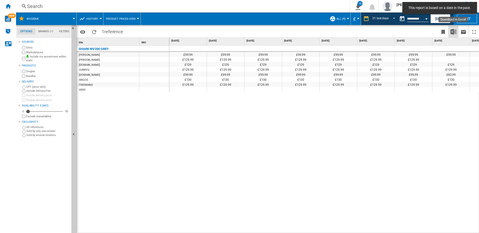
click at [453, 31] on img "Download in Excel" at bounding box center [453, 32] width 6 height 6
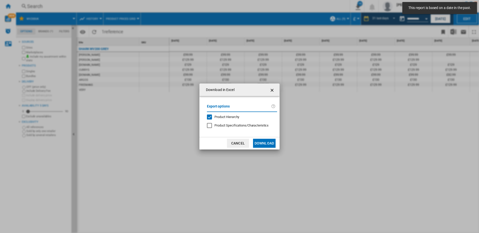
click at [263, 142] on button "Download" at bounding box center [264, 143] width 23 height 9
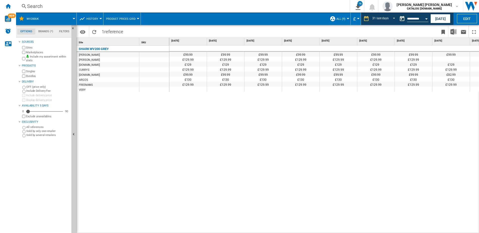
click at [316, 127] on div "£99.99 £99.99 £99.99 £99.99 £99.99 £99.99 £99.99 £99.99 £82.99 £82.99 £82.99 £9…" at bounding box center [324, 140] width 310 height 188
click at [416, 23] on md-datepicker "**********" at bounding box center [415, 19] width 36 height 10
click at [421, 17] on input "**********" at bounding box center [417, 19] width 21 height 5
click at [426, 19] on div "Open calendar" at bounding box center [426, 18] width 3 height 1
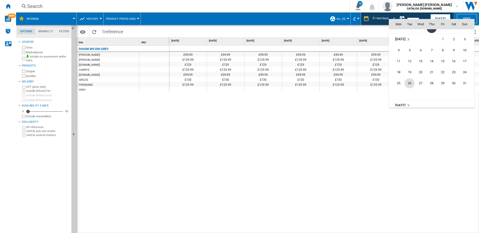
scroll to position [2264, 0]
click at [469, 69] on span "31" at bounding box center [464, 70] width 10 height 10
type input "**********"
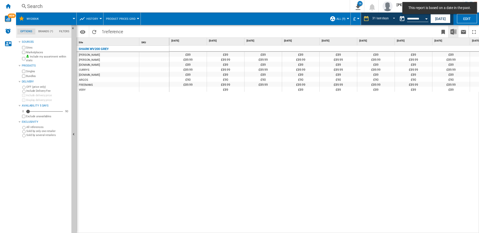
click at [451, 32] on img "Download in Excel" at bounding box center [453, 32] width 6 height 6
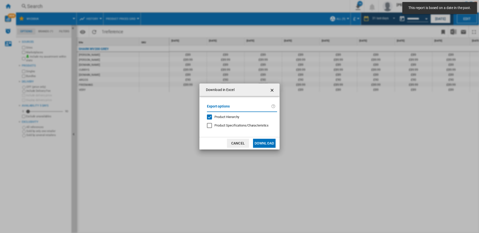
click at [269, 142] on button "Download" at bounding box center [264, 143] width 23 height 9
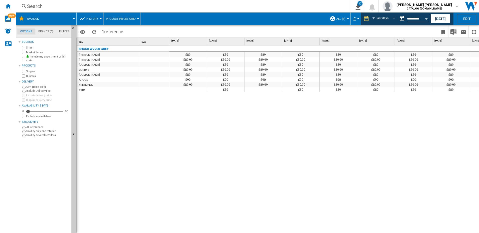
click at [344, 130] on div "£89 £89 £89 £89 £89 £89 £89 £89 £89 £89 £89 £89 £89 £89.99 £89.99 £89.99 £89.99…" at bounding box center [324, 140] width 310 height 188
click at [428, 17] on button "Open calendar" at bounding box center [426, 18] width 9 height 9
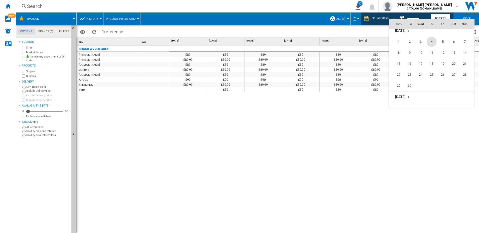
scroll to position [2331, 0]
click at [410, 81] on span "30" at bounding box center [409, 81] width 10 height 10
type input "**********"
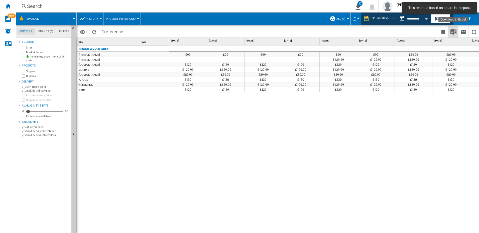
click at [454, 32] on img "Download in Excel" at bounding box center [453, 32] width 6 height 6
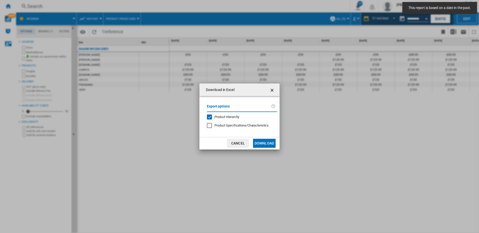
click at [268, 143] on button "Download" at bounding box center [264, 143] width 23 height 9
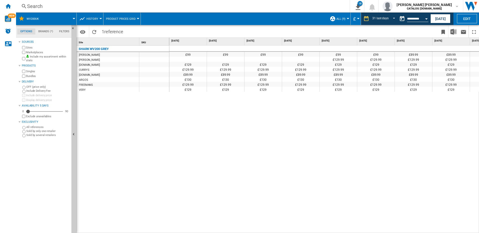
click at [320, 120] on div "£99 £99 £99 £99 £99 £99 £89.99 £89.99 £89.99 £89.99 £89.99 £89.99 £89.99 £129.9…" at bounding box center [324, 140] width 310 height 188
click at [423, 20] on button "Open calendar" at bounding box center [426, 18] width 9 height 9
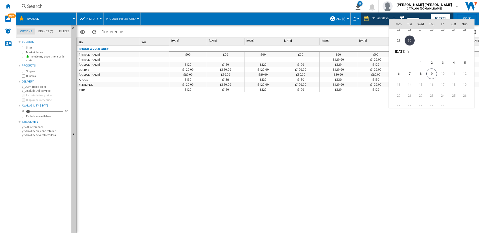
scroll to position [2372, 0]
click at [430, 73] on span "9" at bounding box center [431, 73] width 11 height 11
type input "**********"
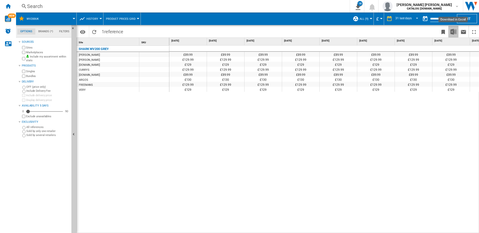
click at [453, 32] on img "Download in Excel" at bounding box center [453, 32] width 6 height 6
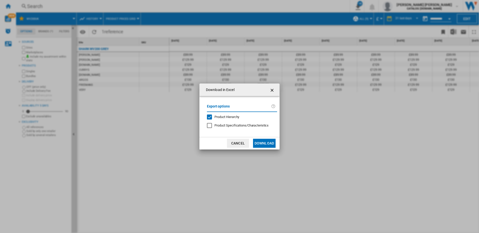
click at [272, 146] on button "Download" at bounding box center [264, 143] width 23 height 9
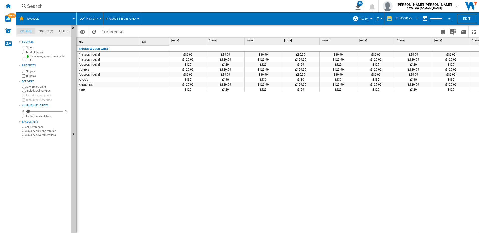
click at [319, 128] on div "£89.99 £89.99 £89.99 £89.99 £89.99 £89.99 £89.99 £89.99 £89.99 £89.99 £89.99 £8…" at bounding box center [324, 140] width 310 height 188
click at [437, 17] on input "**********" at bounding box center [440, 19] width 21 height 5
click at [449, 20] on button "Open calendar" at bounding box center [449, 18] width 9 height 9
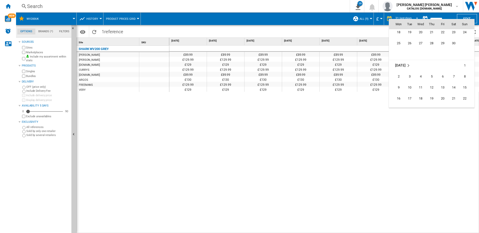
scroll to position [1687, 0]
click at [453, 51] on span "30" at bounding box center [453, 50] width 10 height 10
type input "**********"
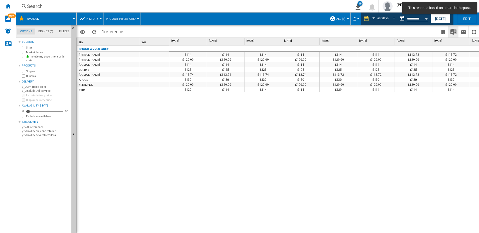
click at [452, 32] on img "Download in Excel" at bounding box center [453, 32] width 6 height 6
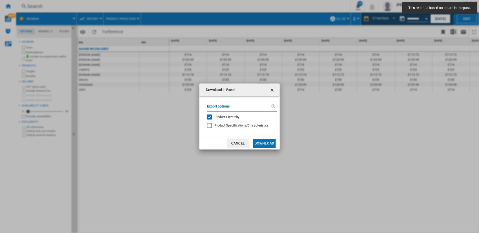
click at [259, 141] on button "Download" at bounding box center [264, 143] width 23 height 9
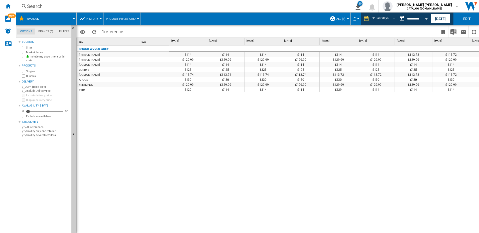
drag, startPoint x: 318, startPoint y: 143, endPoint x: 361, endPoint y: 95, distance: 64.3
click at [318, 143] on div "£114 £114 £114 £114 £114 £114 £113.72 £113.72 £113.72 £113.72 £113.72 £113.72 £…" at bounding box center [324, 140] width 310 height 188
click at [421, 17] on input "**********" at bounding box center [417, 19] width 21 height 5
click at [425, 18] on button "Open calendar" at bounding box center [426, 18] width 9 height 9
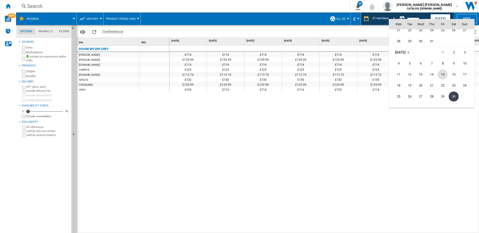
scroll to position [1633, 0]
click at [432, 47] on span "31" at bounding box center [431, 49] width 10 height 10
type input "**********"
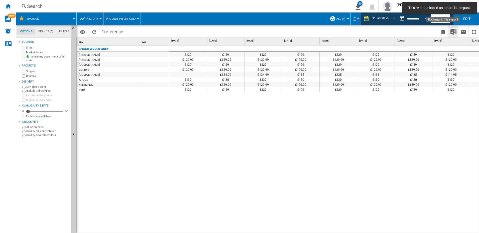
click at [456, 33] on img "Download in Excel" at bounding box center [453, 32] width 6 height 6
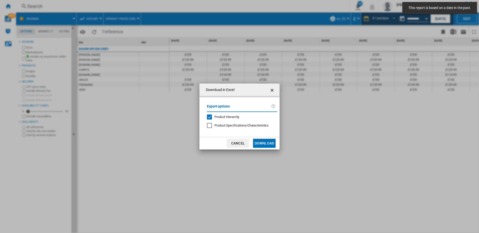
click at [275, 139] on button "Download" at bounding box center [264, 143] width 23 height 9
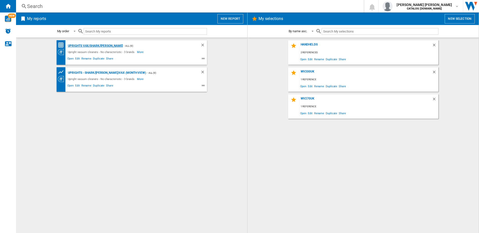
click at [104, 45] on div "Uprights Vax/Shark/[PERSON_NAME]" at bounding box center [95, 46] width 56 height 6
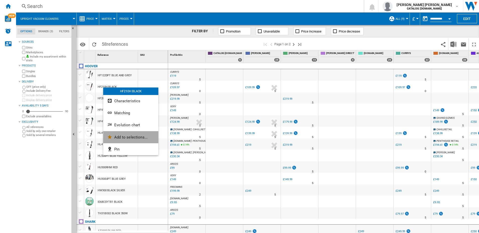
click at [136, 138] on span "Add to selections..." at bounding box center [130, 137] width 33 height 5
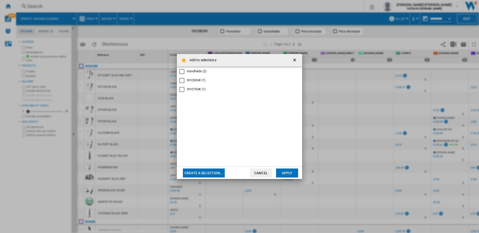
click at [215, 169] on button "Create a selection..." at bounding box center [204, 173] width 42 height 9
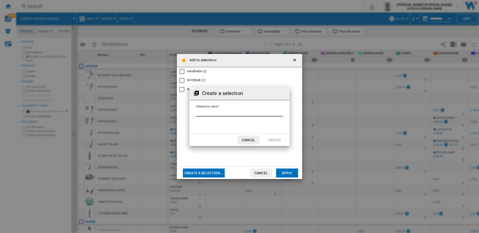
click at [219, 111] on input "Selection's name'" at bounding box center [239, 113] width 87 height 8
type input "*"
type input "**********"
click at [250, 138] on button "Cancel" at bounding box center [248, 140] width 22 height 9
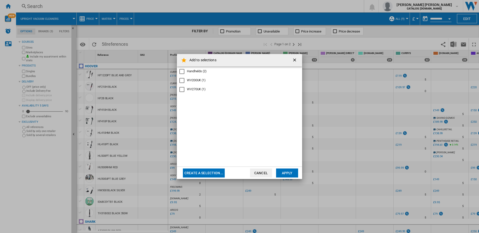
click at [254, 172] on button "Cancel" at bounding box center [261, 173] width 22 height 9
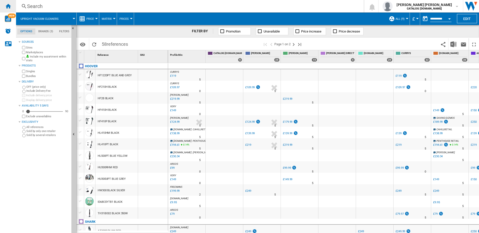
click at [5, 6] on div "Home" at bounding box center [8, 6] width 16 height 13
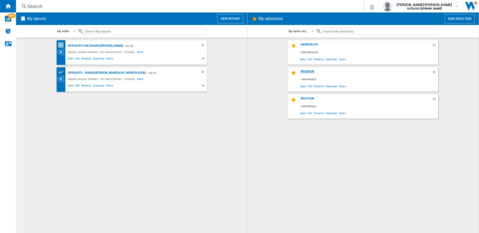
click at [308, 71] on div "WV200UK" at bounding box center [365, 73] width 132 height 7
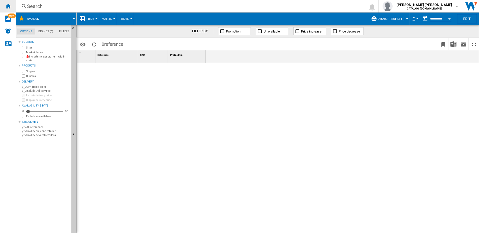
click at [7, 6] on ng-md-icon "Home" at bounding box center [8, 6] width 6 height 6
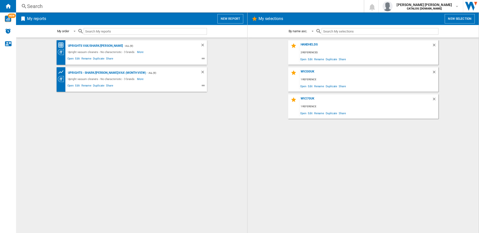
click at [227, 19] on button "New report" at bounding box center [230, 19] width 26 height 10
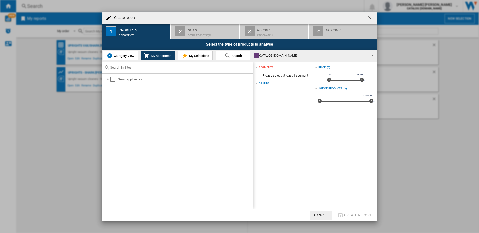
click at [119, 55] on span "Category View" at bounding box center [124, 56] width 22 height 4
click at [195, 54] on span "My Selections" at bounding box center [198, 56] width 21 height 4
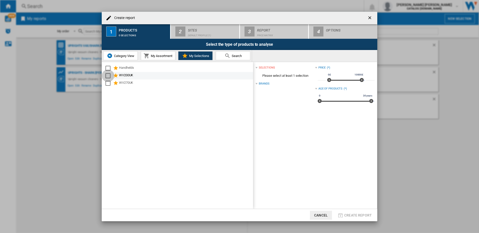
click at [109, 75] on div "Select" at bounding box center [107, 75] width 5 height 5
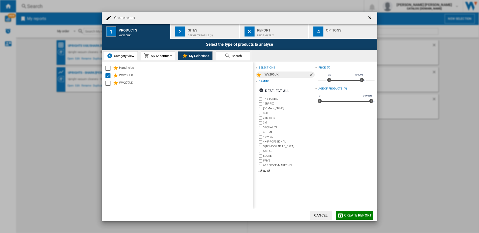
click at [214, 24] on button "2 Sites Default profile (1)" at bounding box center [205, 31] width 69 height 15
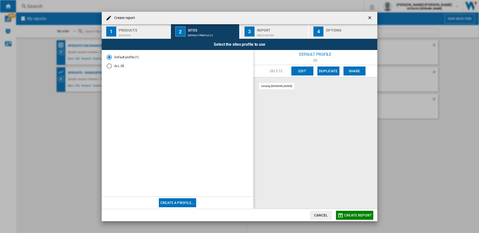
click at [105, 68] on div "Default profile (1) ALL (9)" at bounding box center [177, 123] width 151 height 147
click at [111, 67] on div "ALL (9)" at bounding box center [109, 66] width 5 height 5
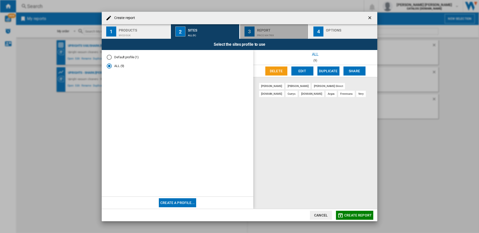
click at [301, 34] on div "Price Matrix" at bounding box center [281, 34] width 49 height 5
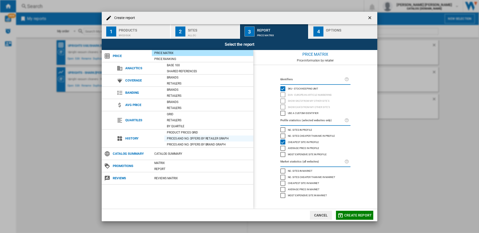
click at [237, 139] on div "Prices and No. offers by retailer graph" at bounding box center [208, 138] width 89 height 5
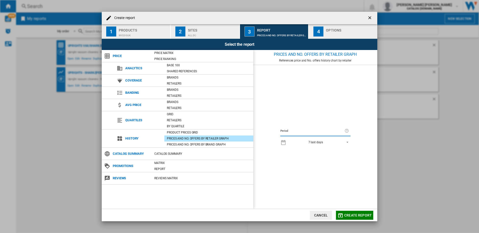
click at [322, 143] on div "7 last days" at bounding box center [315, 143] width 15 height 4
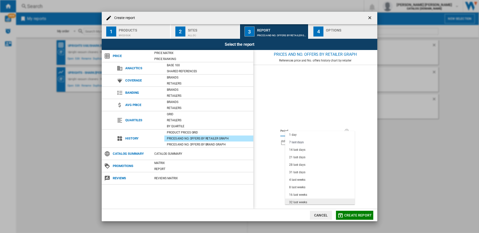
scroll to position [32, 0]
click at [305, 192] on div "12 last months" at bounding box center [299, 194] width 20 height 4
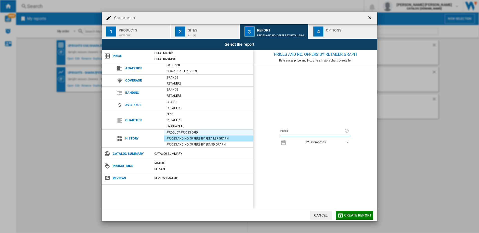
click at [206, 132] on div "Product prices grid" at bounding box center [208, 132] width 89 height 5
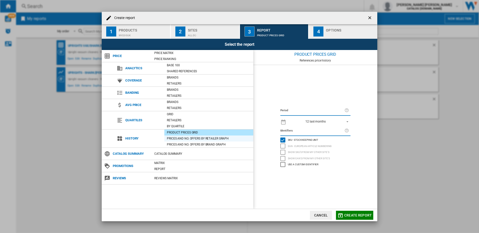
click at [204, 138] on div "Prices and No. offers by retailer graph" at bounding box center [208, 138] width 89 height 5
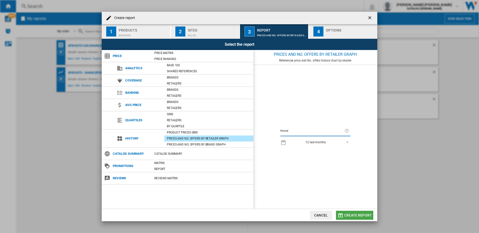
click at [351, 214] on span "Create report" at bounding box center [358, 216] width 28 height 4
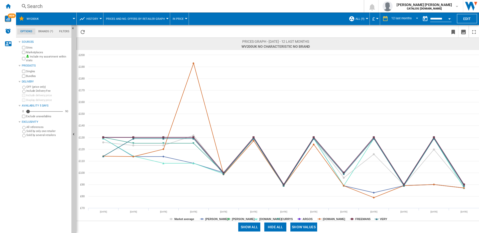
click at [151, 17] on span "Prices and No. offers by retailer graph" at bounding box center [135, 18] width 59 height 3
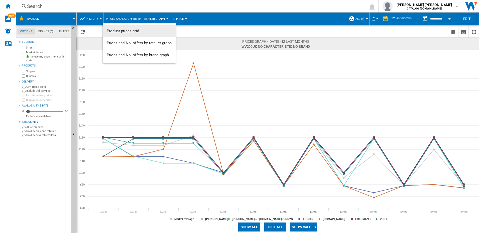
click at [361, 20] on md-backdrop at bounding box center [239, 116] width 479 height 233
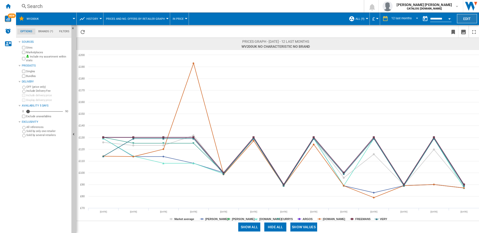
click at [465, 18] on button "Edit" at bounding box center [467, 18] width 20 height 9
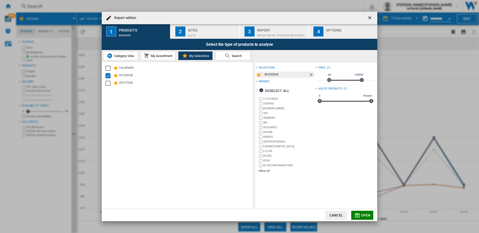
click at [347, 30] on div "Options" at bounding box center [350, 28] width 49 height 5
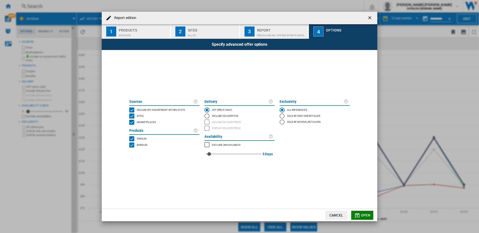
click at [330, 212] on button "Cancel" at bounding box center [336, 215] width 22 height 9
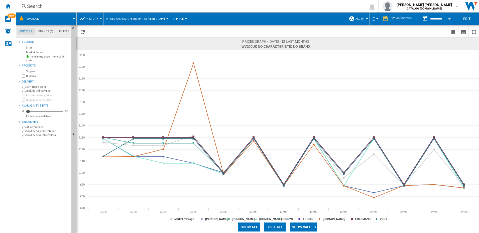
click at [406, 14] on span at bounding box center [400, 14] width 39 height 2
click at [409, 19] on div "12 last months" at bounding box center [401, 19] width 20 height 4
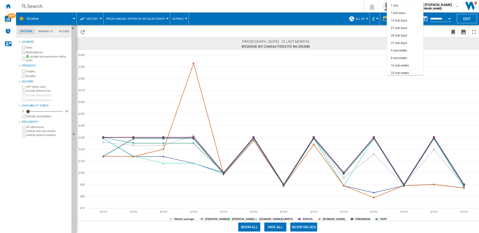
scroll to position [32, 0]
click at [431, 18] on md-backdrop at bounding box center [239, 116] width 479 height 233
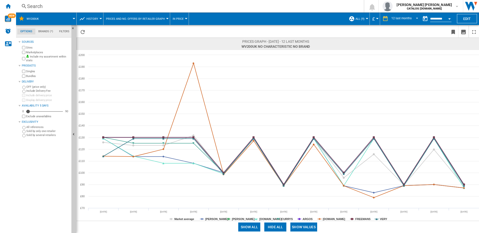
click at [445, 18] on button "Open calendar" at bounding box center [449, 18] width 9 height 9
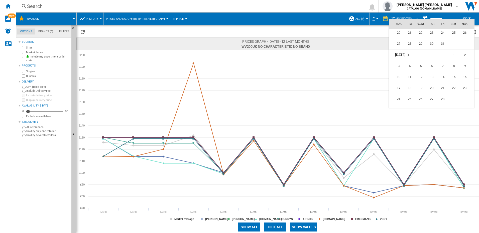
scroll to position [1787, 0]
click at [419, 49] on span "1" at bounding box center [420, 50] width 10 height 10
type input "**********"
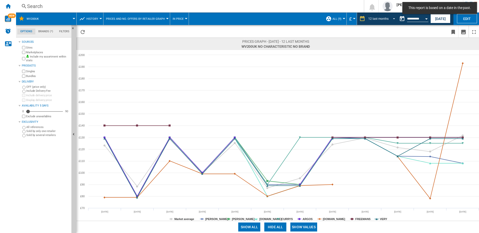
click at [391, 19] on span "REPORTS.WIZARD.STEPS.REPORT.STEPS.REPORT_OPTIONS.PERIOD: 12 last months" at bounding box center [392, 18] width 6 height 5
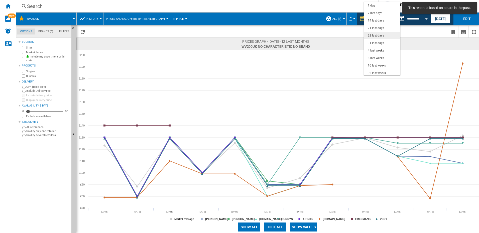
click at [383, 35] on div "28 last days" at bounding box center [376, 36] width 16 height 4
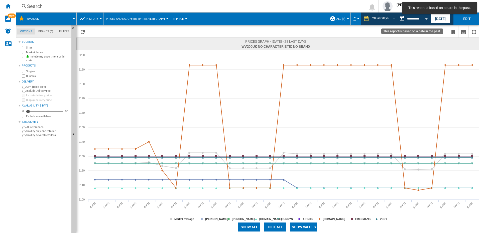
click at [426, 19] on div "Open calendar" at bounding box center [426, 18] width 3 height 1
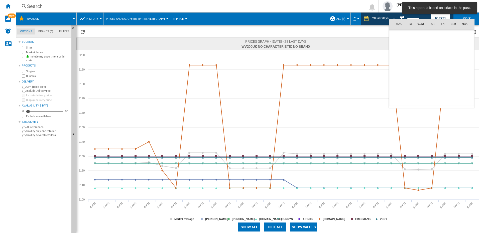
scroll to position [1791, 0]
click at [440, 88] on span "31" at bounding box center [442, 90] width 10 height 10
type input "**********"
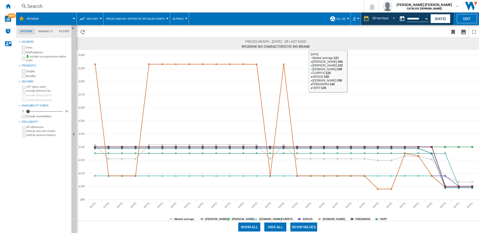
click at [140, 15] on button "Prices and No. offers by retailer graph" at bounding box center [136, 19] width 61 height 13
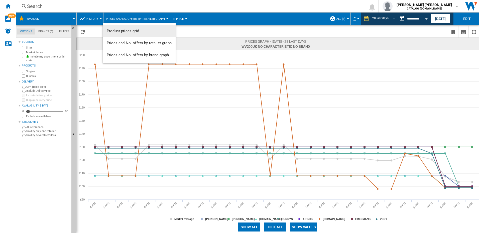
click at [135, 28] on button "Product prices grid" at bounding box center [139, 31] width 73 height 12
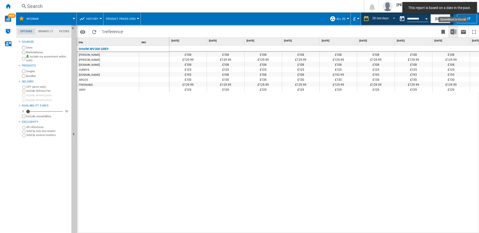
click at [453, 32] on img "Download in Excel" at bounding box center [453, 32] width 6 height 6
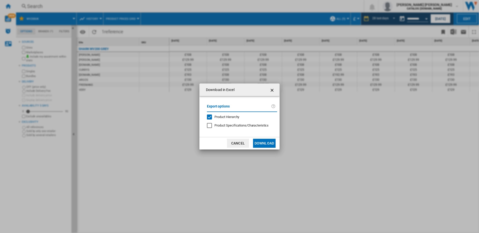
click at [255, 143] on button "Download" at bounding box center [264, 143] width 23 height 9
